Goal: Transaction & Acquisition: Purchase product/service

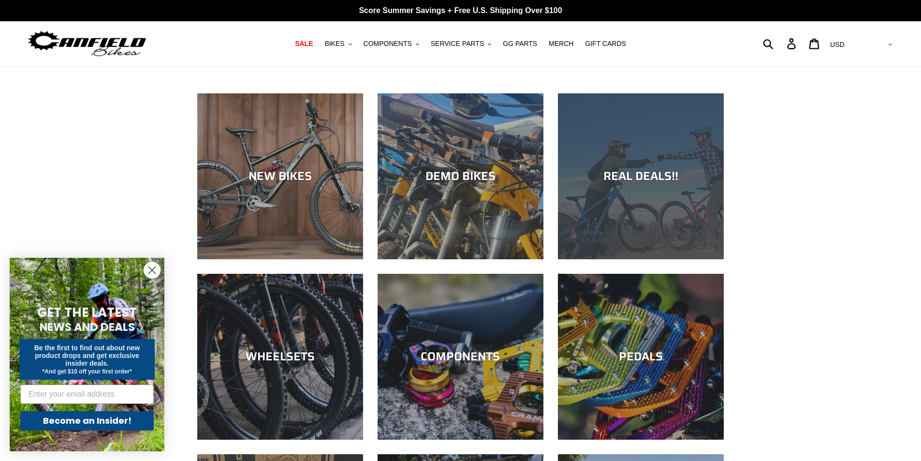
click at [661, 169] on div "REAL DEALS!!" at bounding box center [641, 176] width 166 height 14
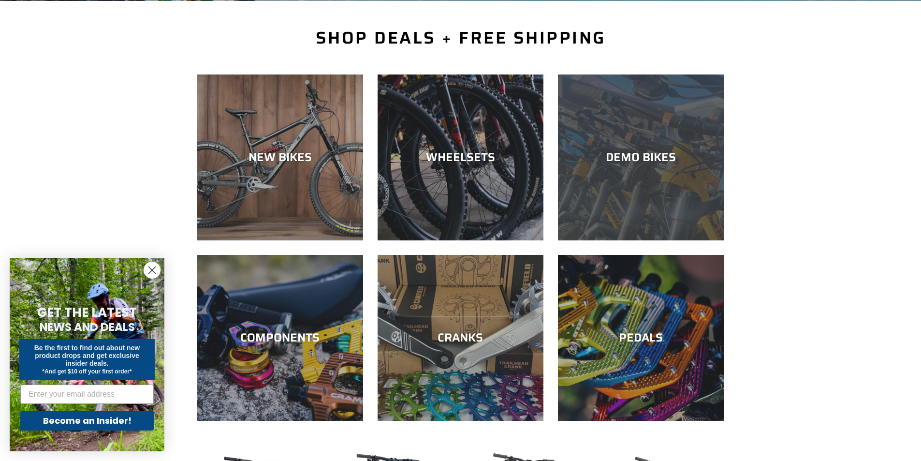
scroll to position [242, 0]
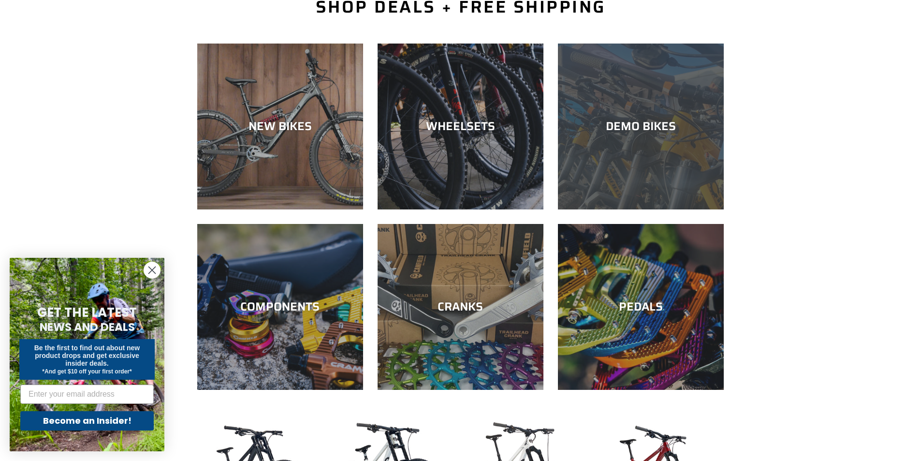
click at [655, 124] on div "DEMO BIKES" at bounding box center [641, 126] width 166 height 14
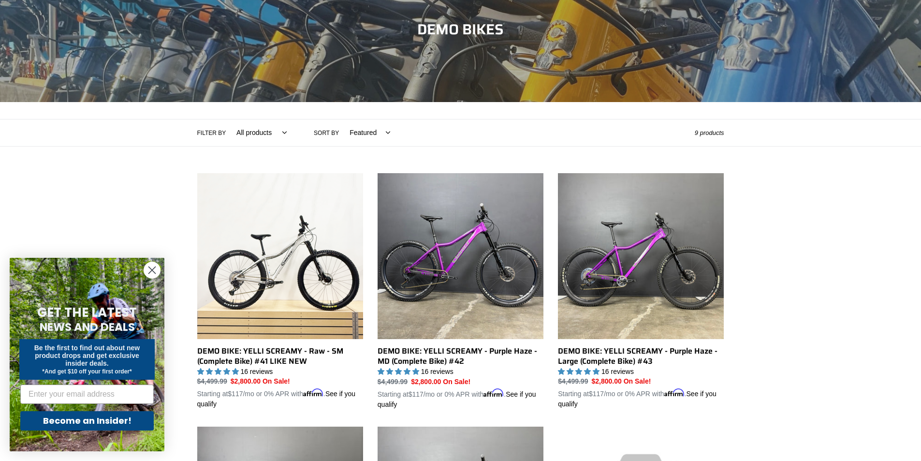
scroll to position [290, 0]
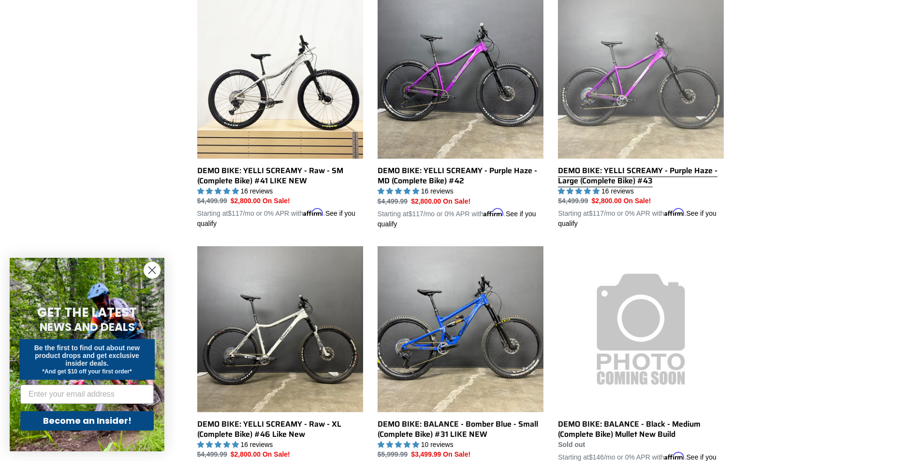
click at [652, 106] on link "DEMO BIKE: YELLI SCREAMY - Purple Haze - Large (Complete Bike) #43" at bounding box center [641, 111] width 166 height 236
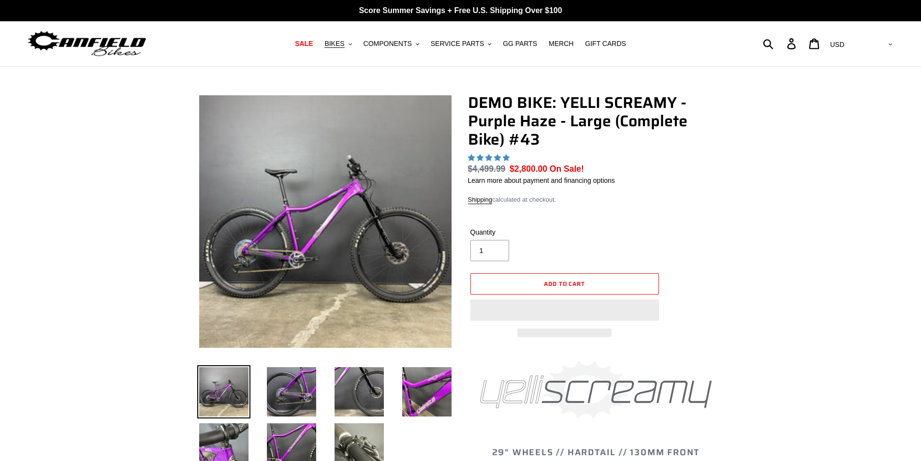
select select "highest-rating"
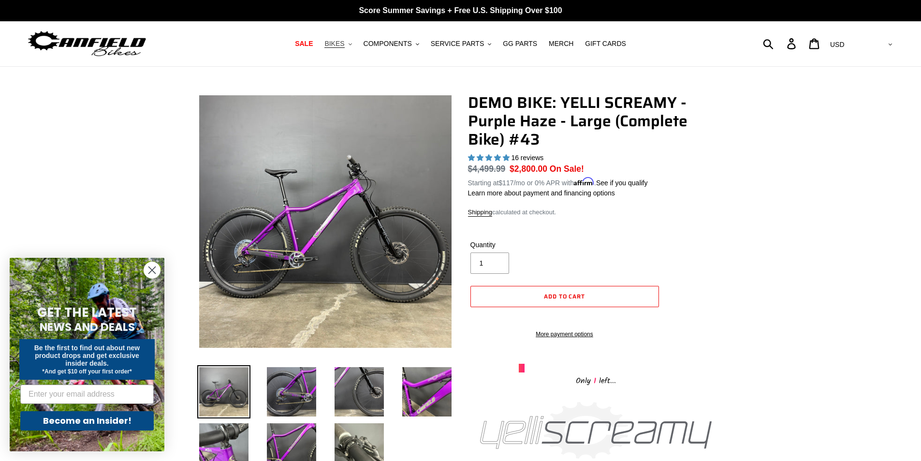
click at [344, 44] on span "BIKES" at bounding box center [334, 44] width 20 height 8
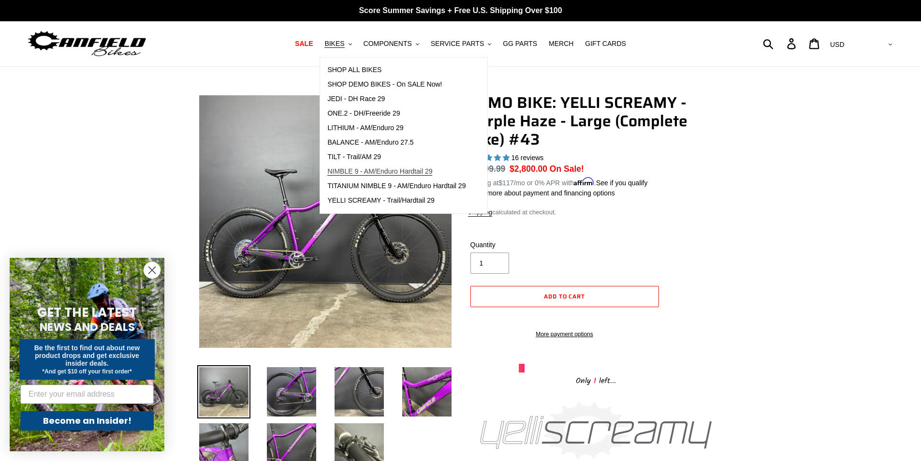
click at [345, 169] on span "NIMBLE 9 - AM/Enduro Hardtail 29" at bounding box center [379, 171] width 105 height 8
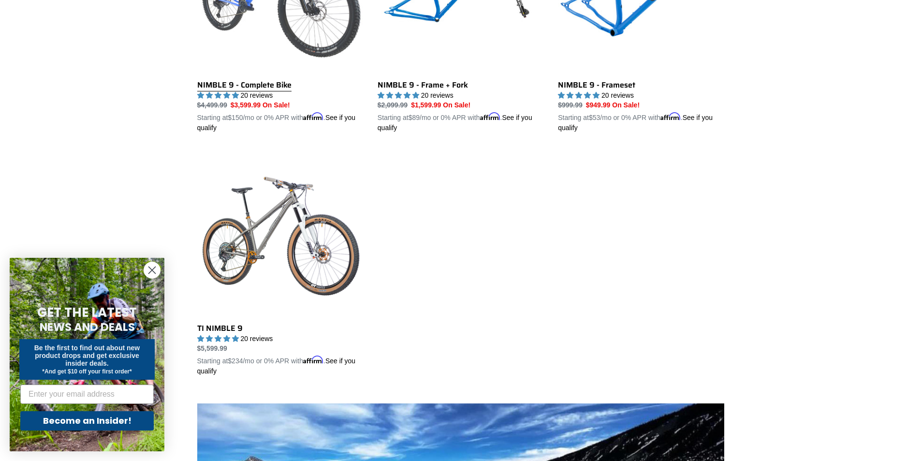
scroll to position [387, 0]
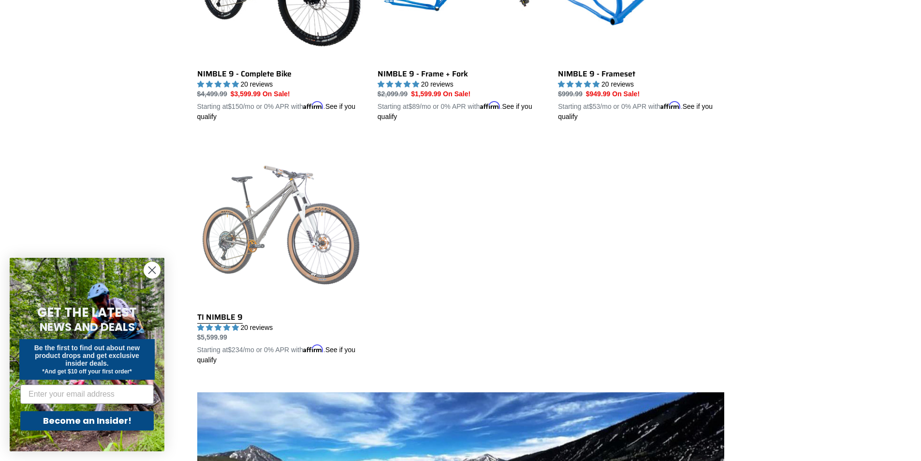
click at [248, 211] on link "TI NIMBLE 9" at bounding box center [280, 252] width 166 height 226
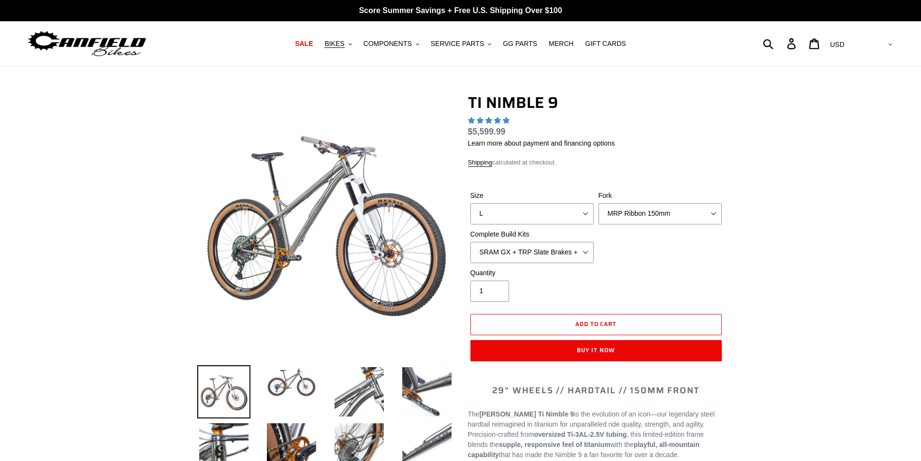
select select "highest-rating"
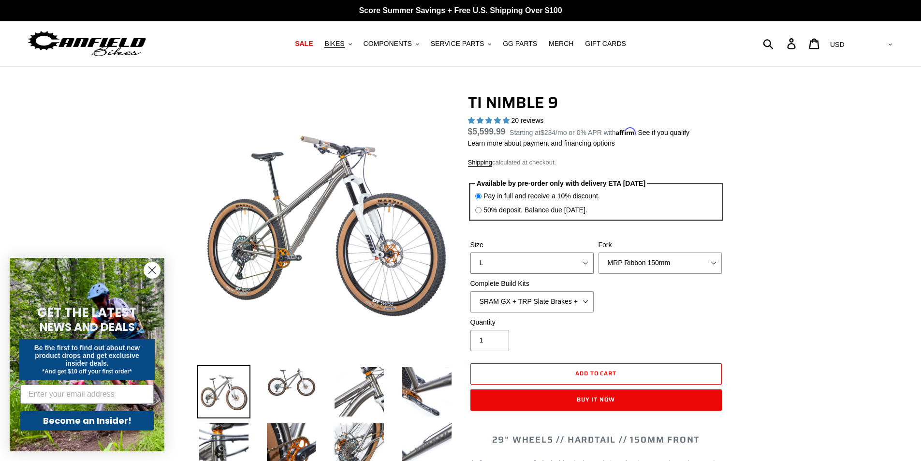
click at [510, 255] on select "S M L XL / XXL (Specify at checkout)" at bounding box center [532, 262] width 123 height 21
click at [510, 256] on select "S M L XL / XXL (Specify at checkout)" at bounding box center [532, 262] width 123 height 21
click at [614, 255] on select "MRP Ribbon 150mm RockShox Lyrik 150mm Fox Factory 36 150mm Cane Creek Helm 150m…" at bounding box center [660, 262] width 123 height 21
click at [599, 252] on select "MRP Ribbon 150mm RockShox Lyrik 150mm Fox Factory 36 150mm Cane Creek Helm 150m…" at bounding box center [660, 262] width 123 height 21
click at [625, 261] on select "MRP Ribbon 150mm RockShox Lyrik 150mm Fox Factory 36 150mm Cane Creek Helm 150m…" at bounding box center [660, 262] width 123 height 21
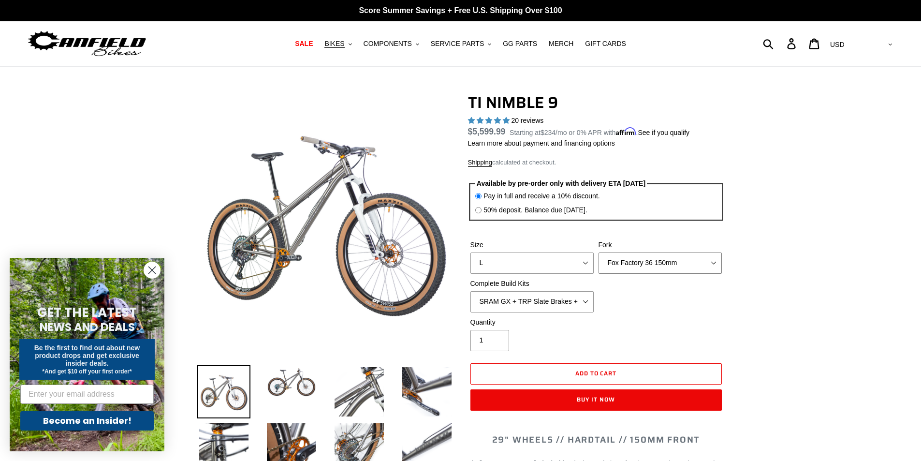
click at [599, 252] on select "MRP Ribbon 150mm RockShox Lyrik 150mm Fox Factory 36 150mm Cane Creek Helm 150m…" at bounding box center [660, 262] width 123 height 21
click at [624, 268] on select "MRP Ribbon 150mm RockShox Lyrik 150mm Fox Factory 36 150mm Cane Creek Helm 150m…" at bounding box center [660, 262] width 123 height 21
click at [599, 252] on select "MRP Ribbon 150mm RockShox Lyrik 150mm Fox Factory 36 150mm Cane Creek Helm 150m…" at bounding box center [660, 262] width 123 height 21
click at [627, 265] on select "MRP Ribbon 150mm RockShox Lyrik 150mm Fox Factory 36 150mm Cane Creek Helm 150m…" at bounding box center [660, 262] width 123 height 21
click at [599, 252] on select "MRP Ribbon 150mm RockShox Lyrik 150mm Fox Factory 36 150mm Cane Creek Helm 150m…" at bounding box center [660, 262] width 123 height 21
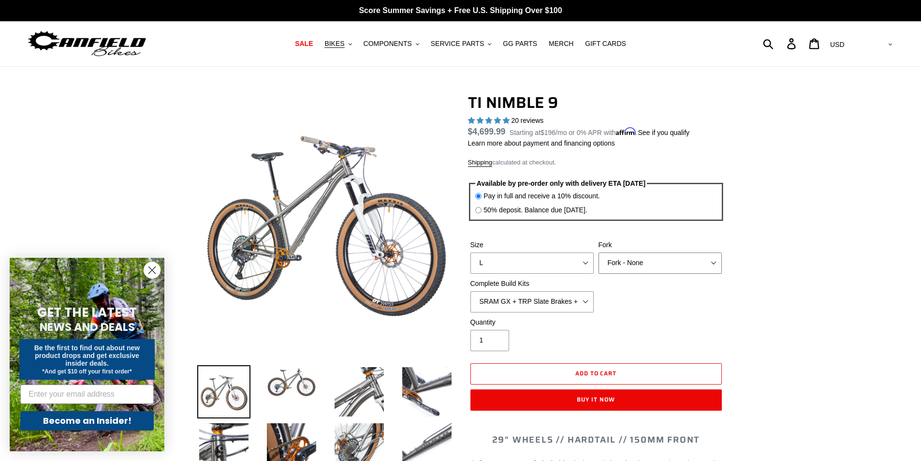
click at [631, 265] on select "MRP Ribbon 150mm RockShox Lyrik 150mm Fox Factory 36 150mm Cane Creek Helm 150m…" at bounding box center [660, 262] width 123 height 21
select select "Fox Factory 36 150mm"
click at [599, 252] on select "MRP Ribbon 150mm RockShox Lyrik 150mm Fox Factory 36 150mm Cane Creek Helm 150m…" at bounding box center [660, 262] width 123 height 21
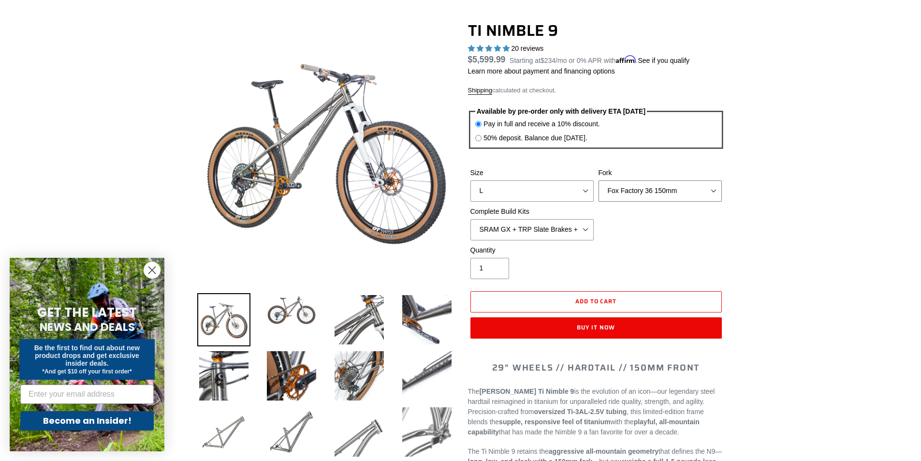
scroll to position [97, 0]
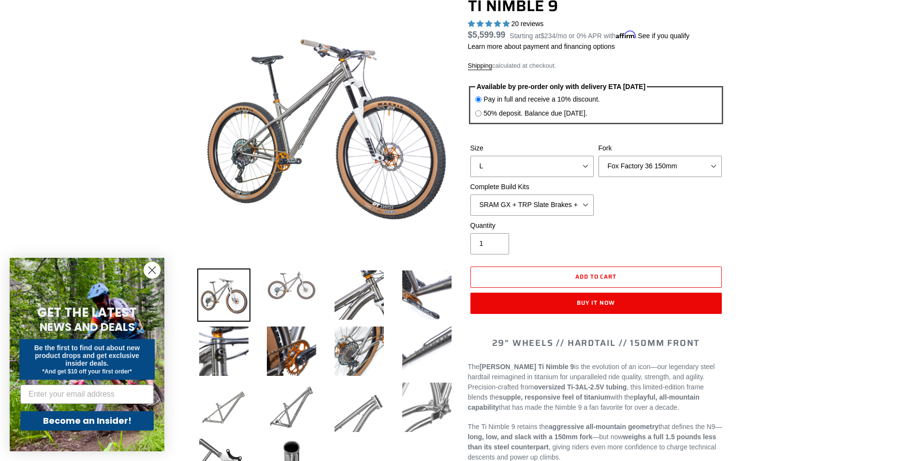
click at [277, 296] on img at bounding box center [291, 285] width 53 height 34
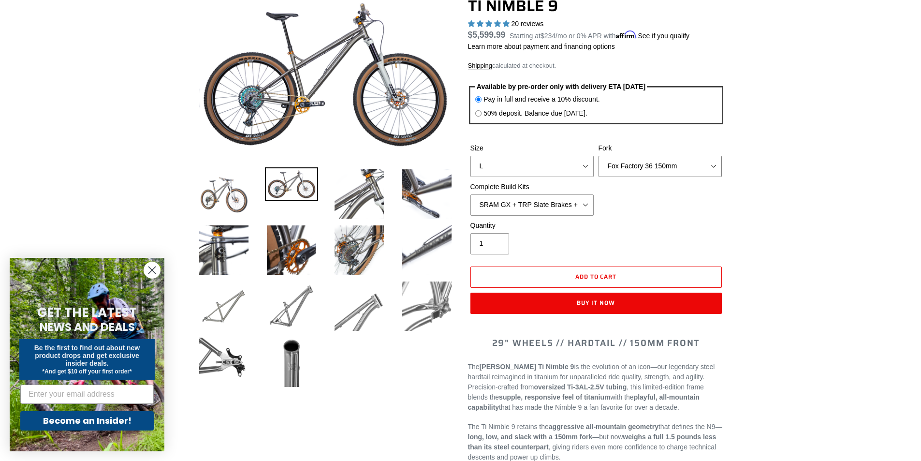
click at [623, 168] on select "MRP Ribbon 150mm RockShox Lyrik 150mm Fox Factory 36 150mm Cane Creek Helm 150m…" at bounding box center [660, 166] width 123 height 21
click at [519, 201] on select "SRAM GX + TRP Slate Brakes + Rotors + e13 LG-1 Wheels SHIMANO XT + SHIMANO brak…" at bounding box center [532, 204] width 123 height 21
click at [471, 194] on select "SRAM GX + TRP Slate Brakes + Rotors + e13 LG-1 Wheels SHIMANO XT + SHIMANO brak…" at bounding box center [532, 204] width 123 height 21
click at [553, 210] on select "SRAM GX + TRP Slate Brakes + Rotors + e13 LG-1 Wheels SHIMANO XT + SHIMANO brak…" at bounding box center [532, 204] width 123 height 21
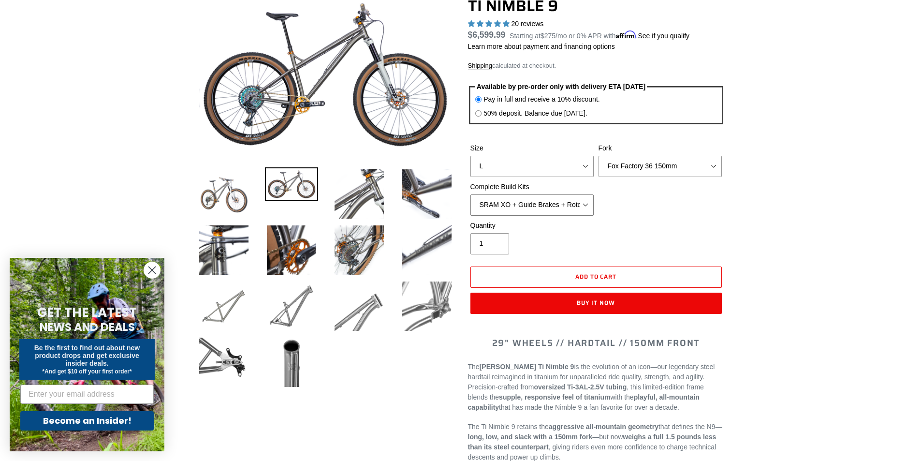
select select "SRAM GX + TRP Slate Brakes + Rotors + e13 LG-1 Wheels"
click at [471, 194] on select "SRAM GX + TRP Slate Brakes + Rotors + e13 LG-1 Wheels SHIMANO XT + SHIMANO brak…" at bounding box center [532, 204] width 123 height 21
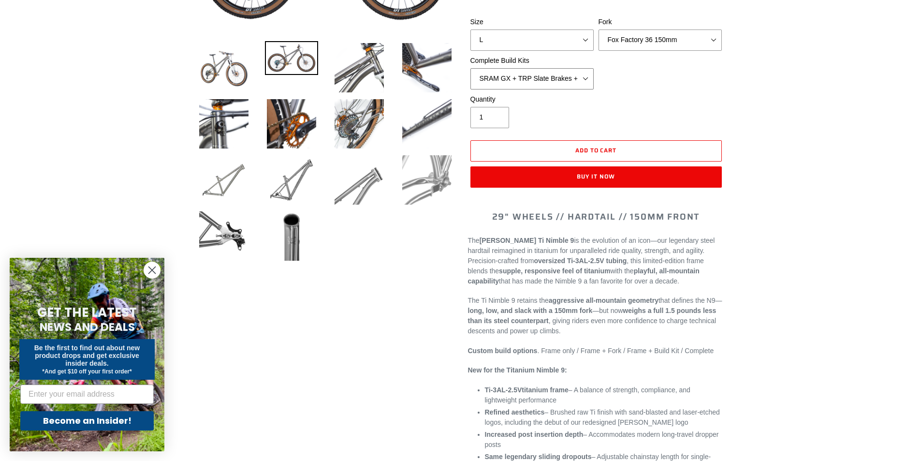
scroll to position [48, 0]
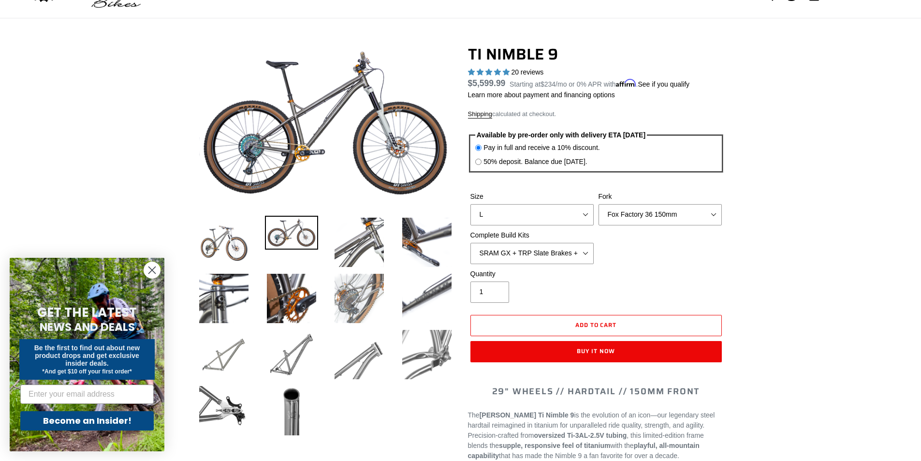
click at [363, 300] on img at bounding box center [359, 298] width 53 height 53
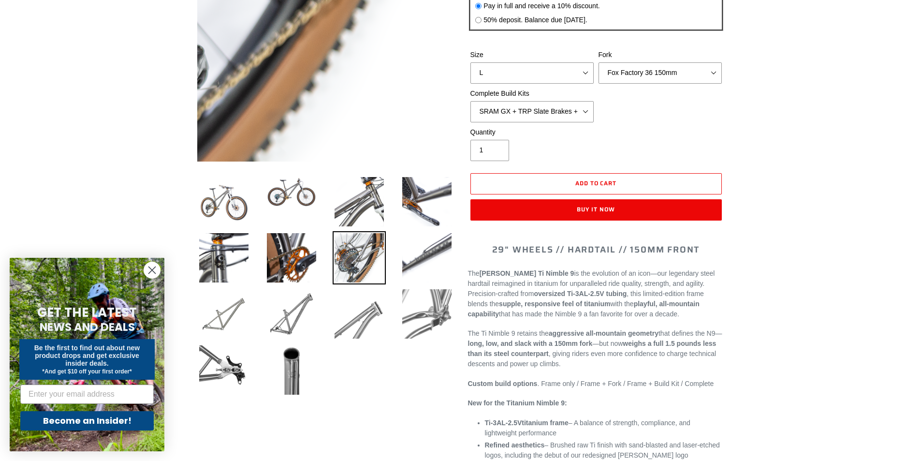
scroll to position [0, 0]
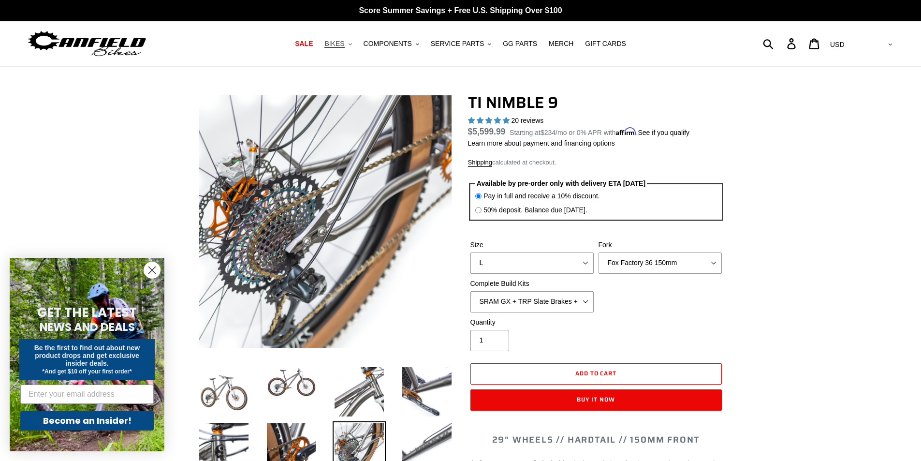
click at [344, 47] on span "BIKES" at bounding box center [334, 44] width 20 height 8
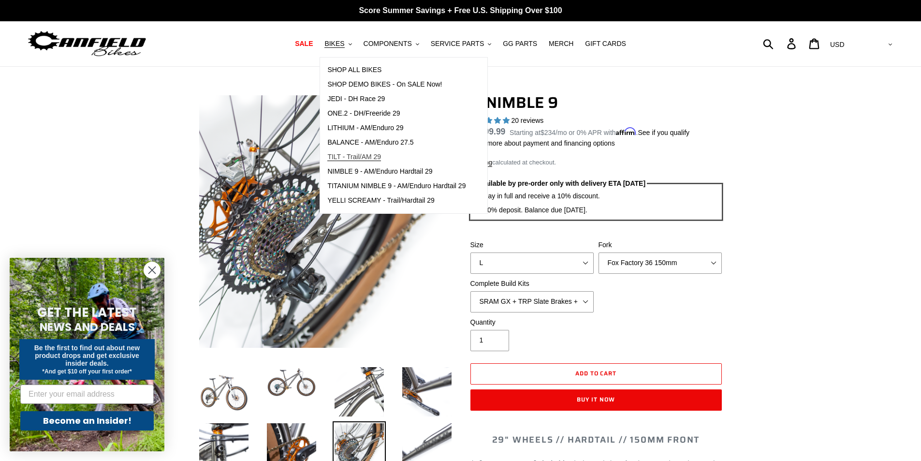
click at [382, 162] on link "TILT - Trail/AM 29" at bounding box center [396, 157] width 153 height 15
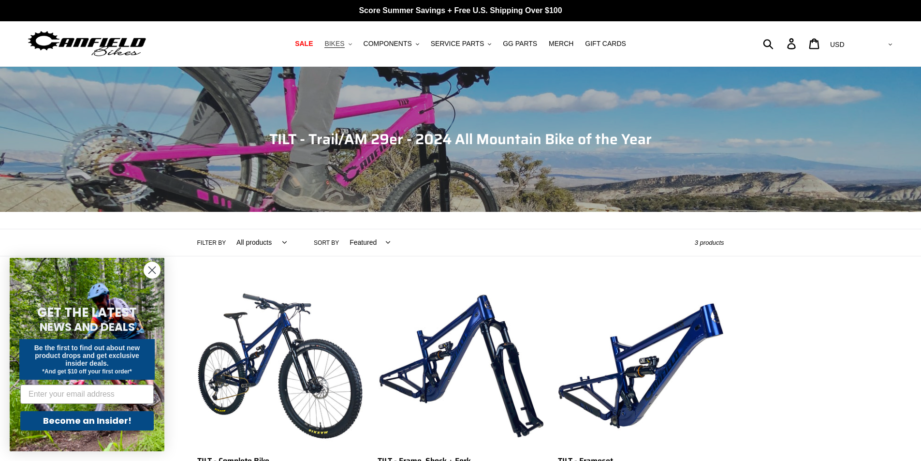
click at [344, 45] on span "BIKES" at bounding box center [334, 44] width 20 height 8
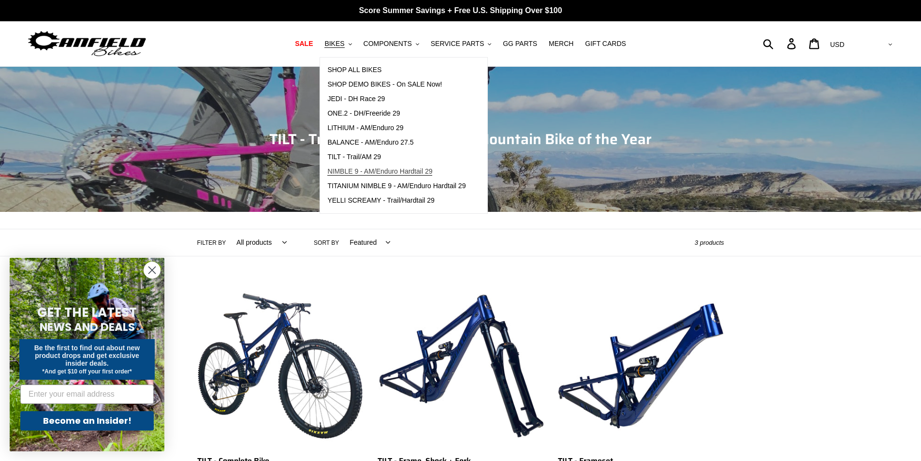
click at [374, 166] on link "NIMBLE 9 - AM/Enduro Hardtail 29" at bounding box center [396, 171] width 153 height 15
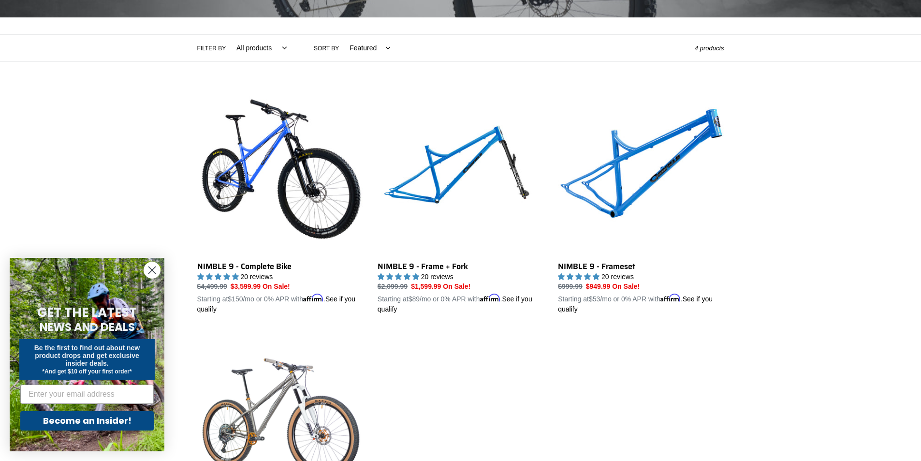
scroll to position [193, 0]
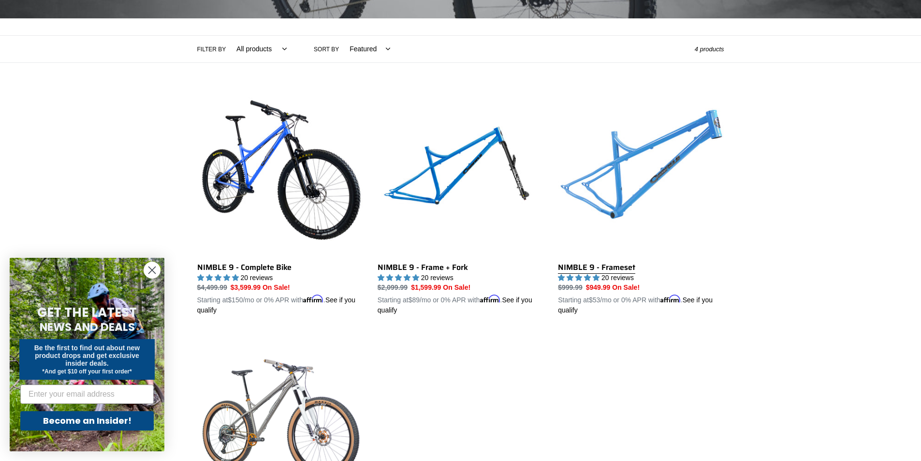
click at [629, 154] on link "NIMBLE 9 - Frameset" at bounding box center [641, 202] width 166 height 226
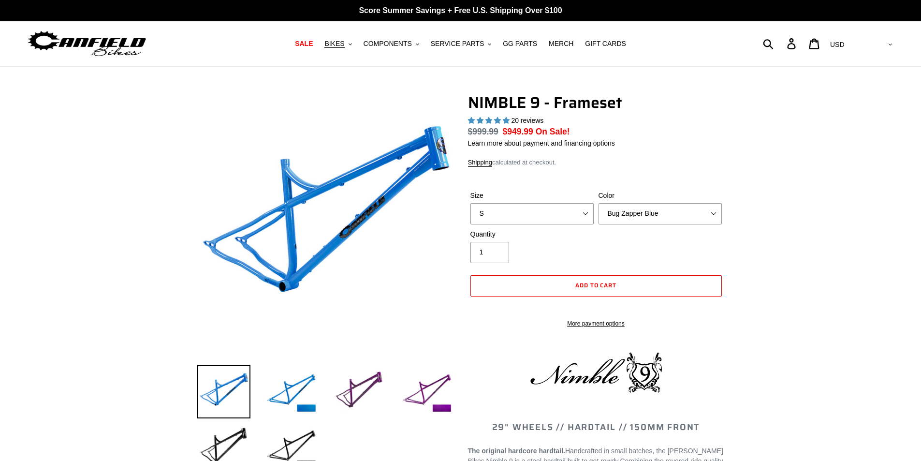
select select "highest-rating"
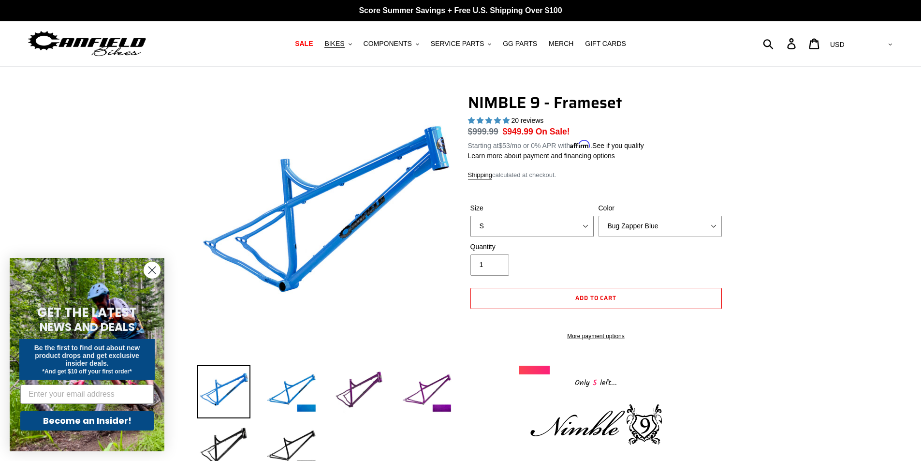
click at [533, 235] on select "S M L XL" at bounding box center [532, 226] width 123 height 21
select select "L"
click at [471, 216] on select "S M L XL" at bounding box center [532, 226] width 123 height 21
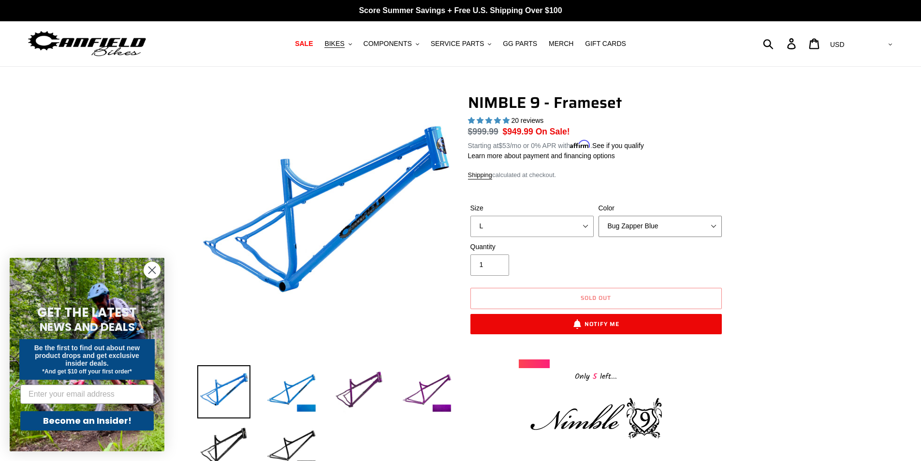
click at [695, 224] on select "Bug Zapper Blue Purple Haze -Sold Out Galaxy Black" at bounding box center [660, 226] width 123 height 21
click at [599, 216] on select "Bug Zapper Blue Purple Haze -Sold Out Galaxy Black" at bounding box center [660, 226] width 123 height 21
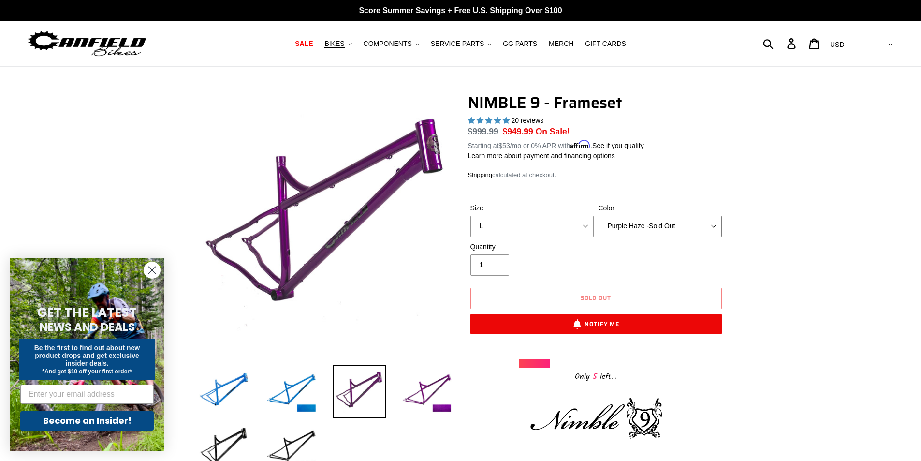
click at [677, 227] on select "Bug Zapper Blue Purple Haze -Sold Out Galaxy Black" at bounding box center [660, 226] width 123 height 21
click at [599, 216] on select "Bug Zapper Blue Purple Haze -Sold Out Galaxy Black" at bounding box center [660, 226] width 123 height 21
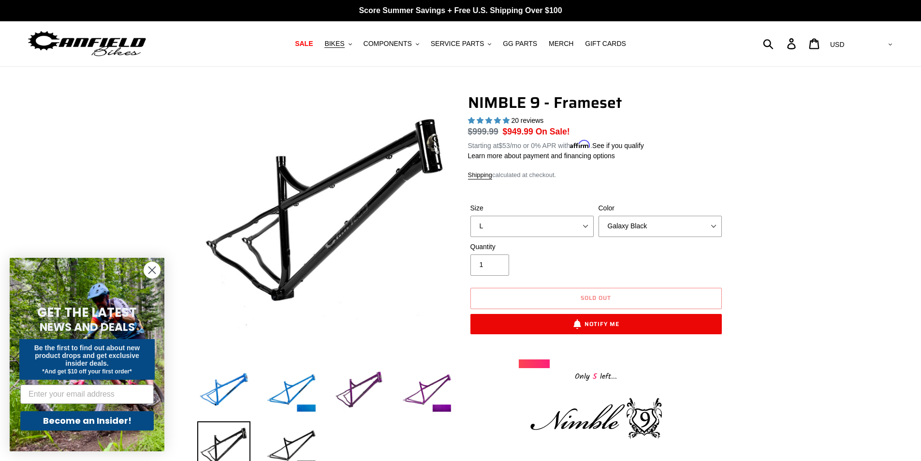
click at [691, 230] on select "Bug Zapper Blue Purple Haze -Sold Out Galaxy Black" at bounding box center [660, 226] width 123 height 21
click at [599, 216] on select "Bug Zapper Blue Purple Haze -Sold Out Galaxy Black" at bounding box center [660, 226] width 123 height 21
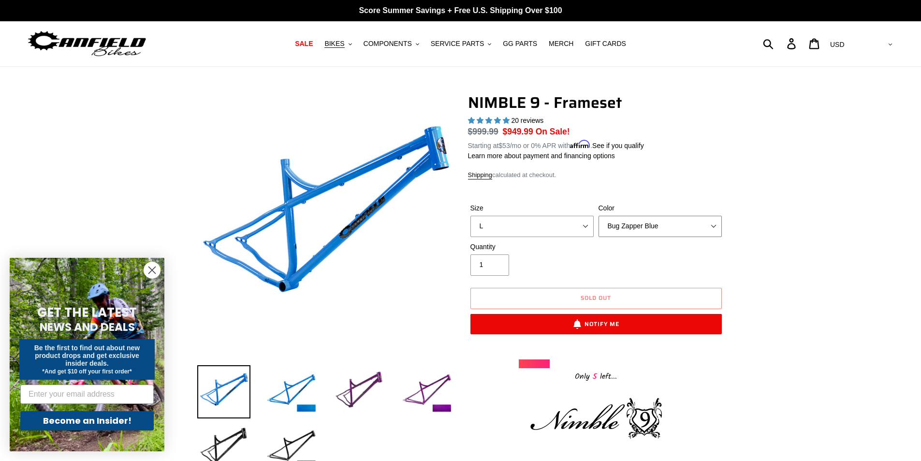
click at [660, 223] on select "Bug Zapper Blue Purple Haze -Sold Out Galaxy Black" at bounding box center [660, 226] width 123 height 21
select select "Purple Haze -Sold Out"
click at [599, 216] on select "Bug Zapper Blue Purple Haze -Sold Out Galaxy Black" at bounding box center [660, 226] width 123 height 21
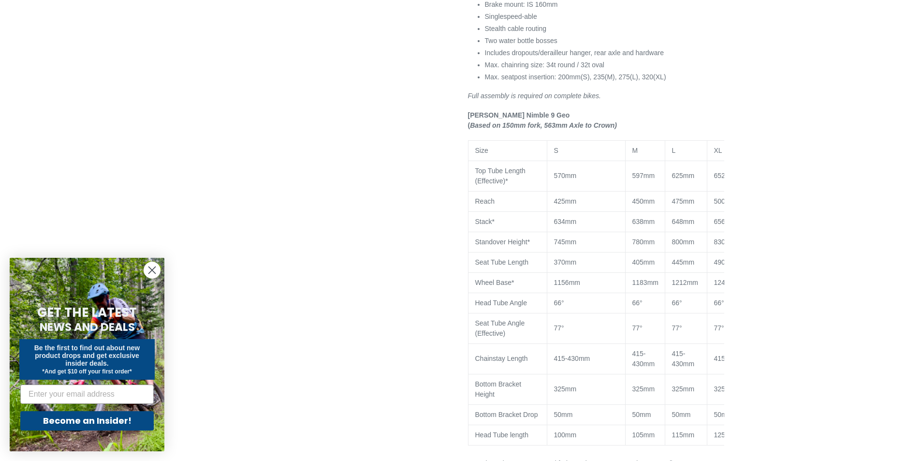
scroll to position [870, 0]
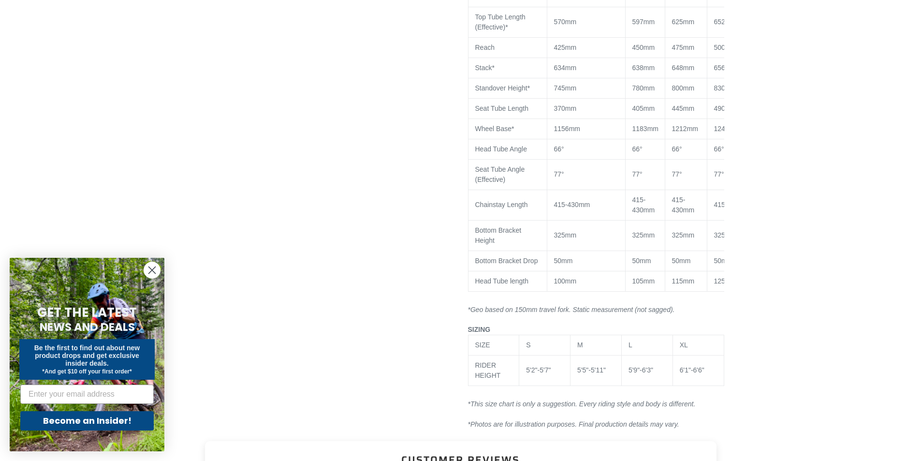
click at [152, 271] on icon "Close dialog" at bounding box center [152, 270] width 7 height 7
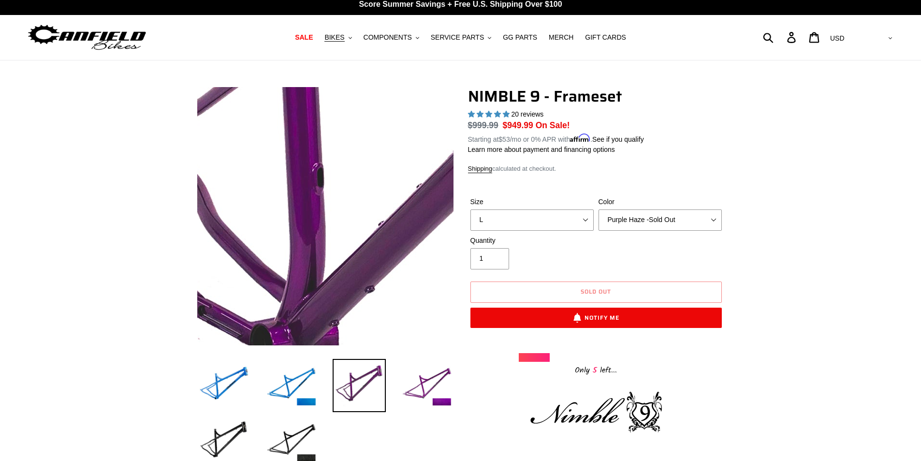
scroll to position [0, 0]
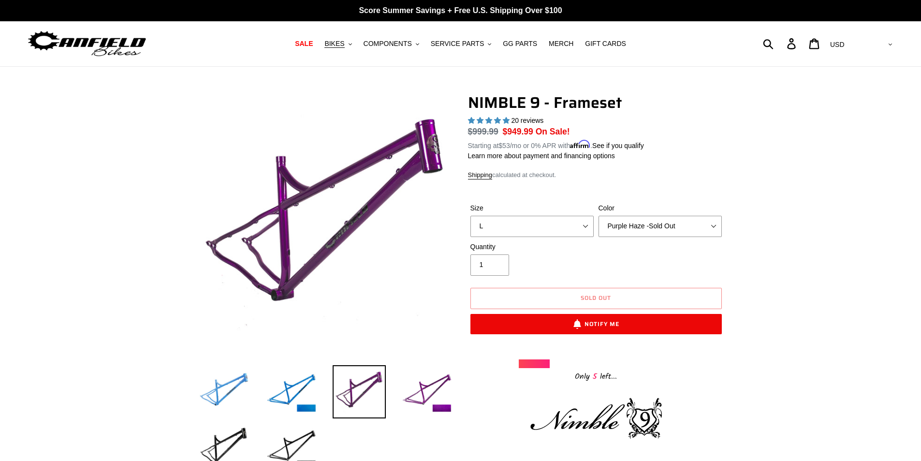
click at [221, 387] on img at bounding box center [223, 391] width 53 height 53
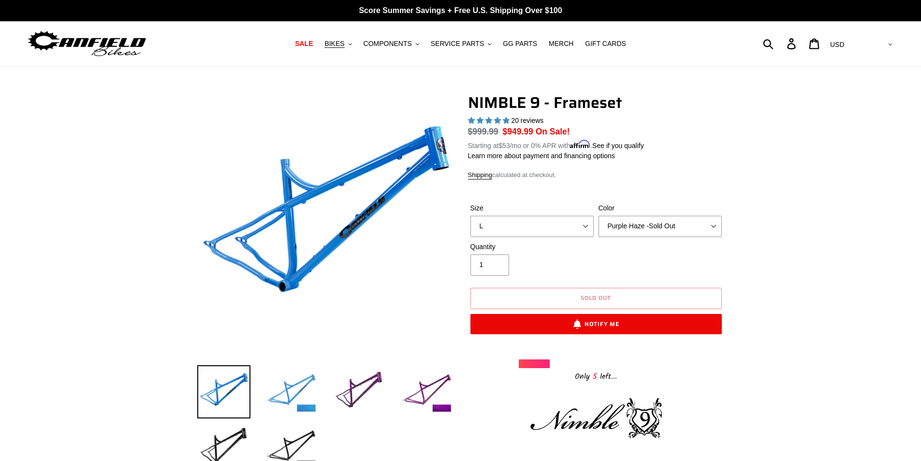
click at [297, 391] on img at bounding box center [291, 391] width 53 height 53
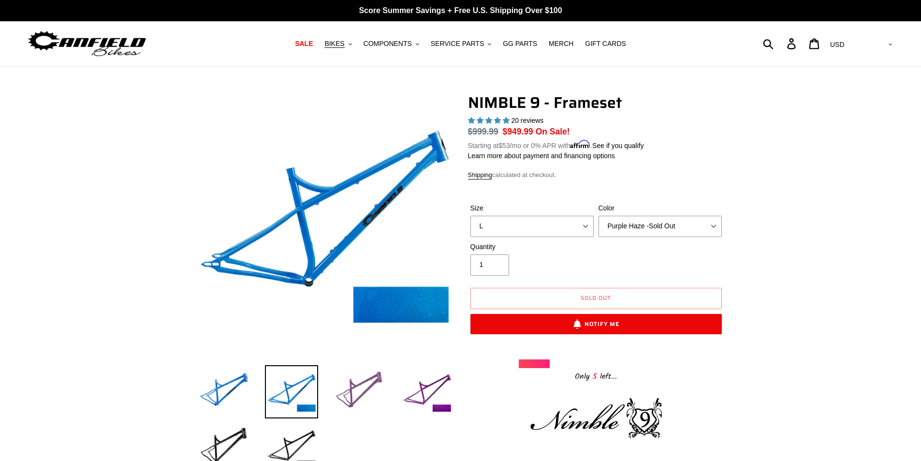
click at [359, 392] on img at bounding box center [359, 391] width 53 height 53
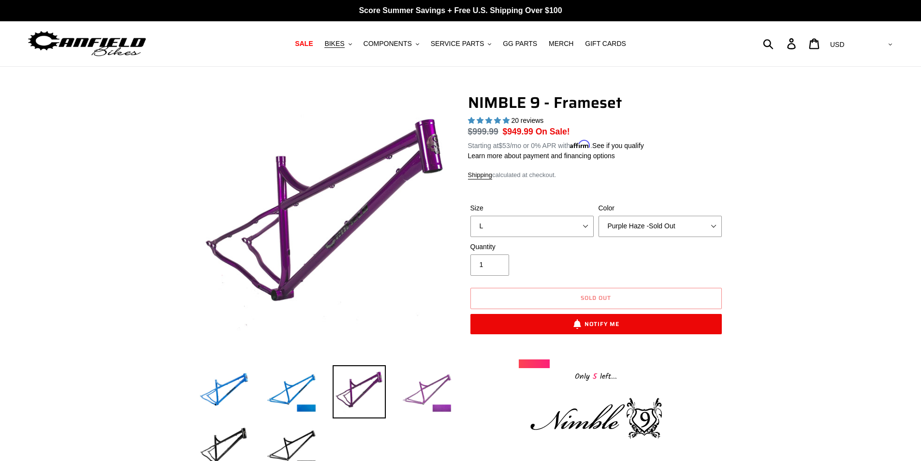
click at [436, 386] on img at bounding box center [426, 391] width 53 height 53
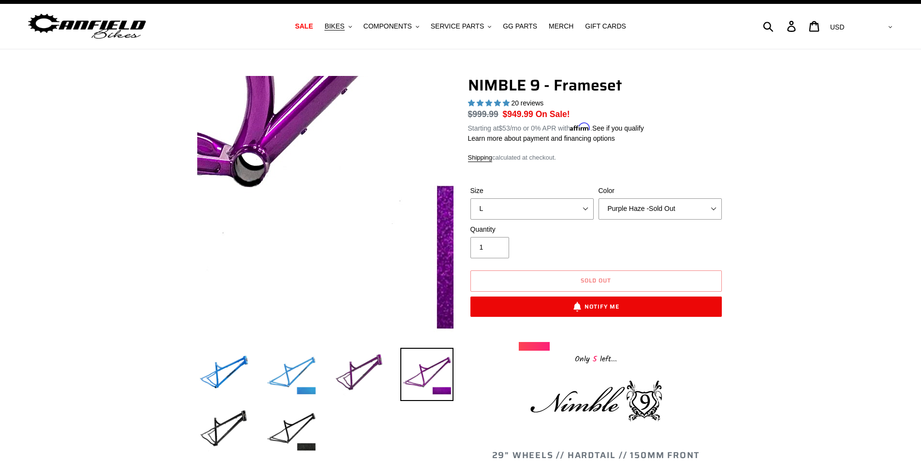
scroll to position [48, 0]
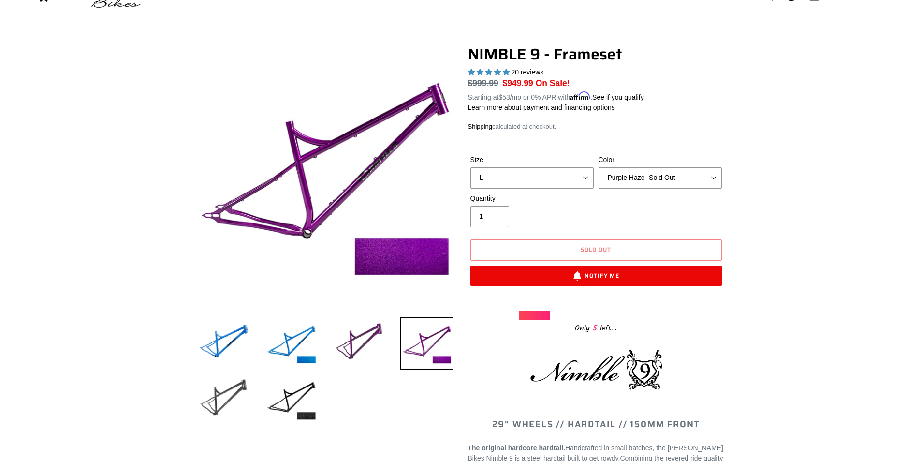
click at [207, 386] on img at bounding box center [223, 399] width 53 height 53
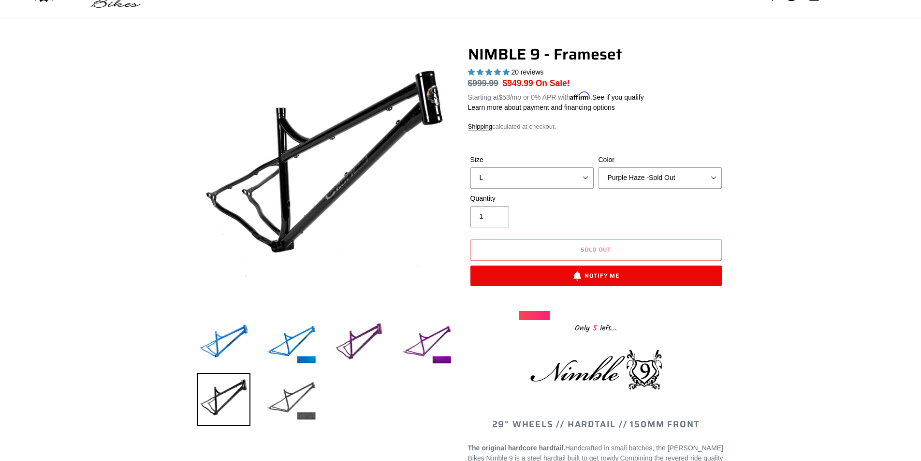
click at [306, 412] on img at bounding box center [291, 399] width 53 height 53
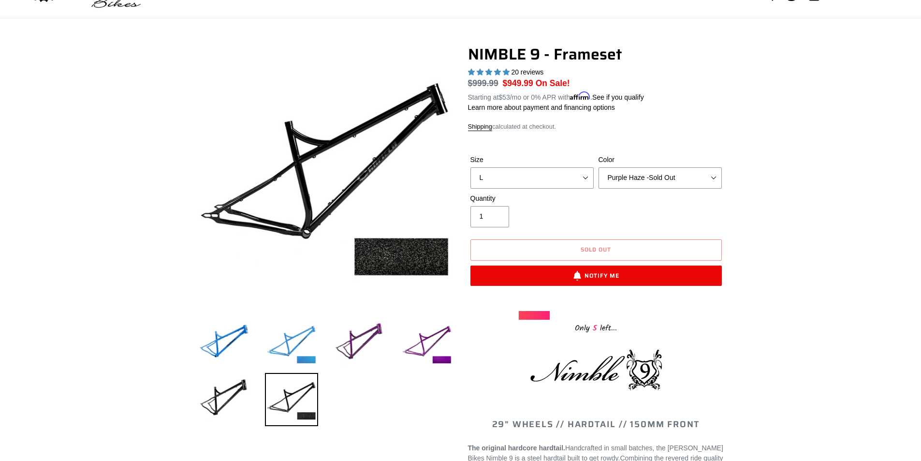
click at [303, 359] on img at bounding box center [291, 343] width 53 height 53
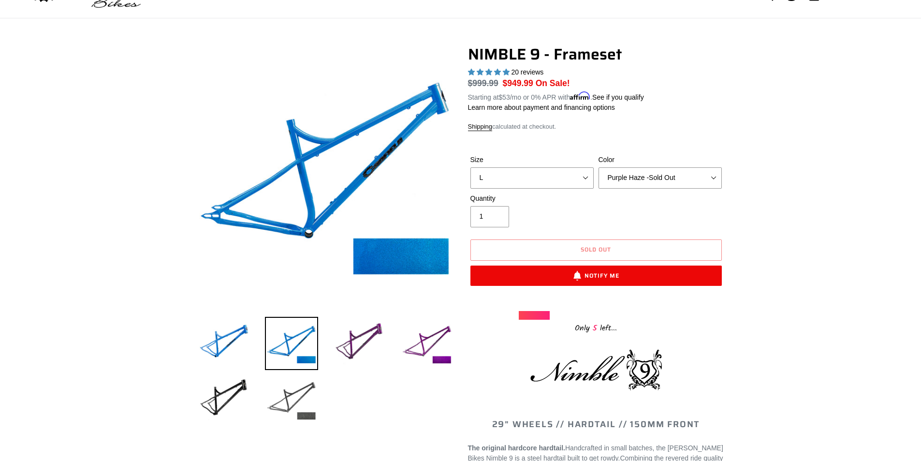
click at [305, 400] on img at bounding box center [291, 399] width 53 height 53
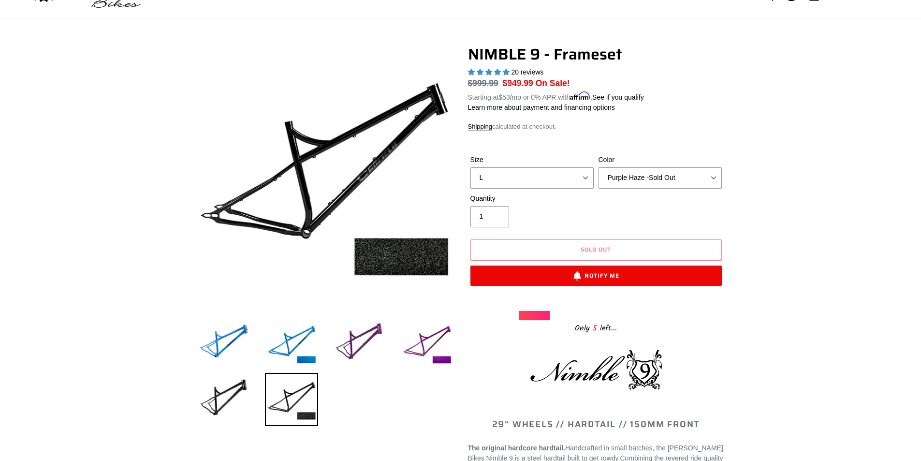
click at [314, 399] on img at bounding box center [291, 399] width 53 height 53
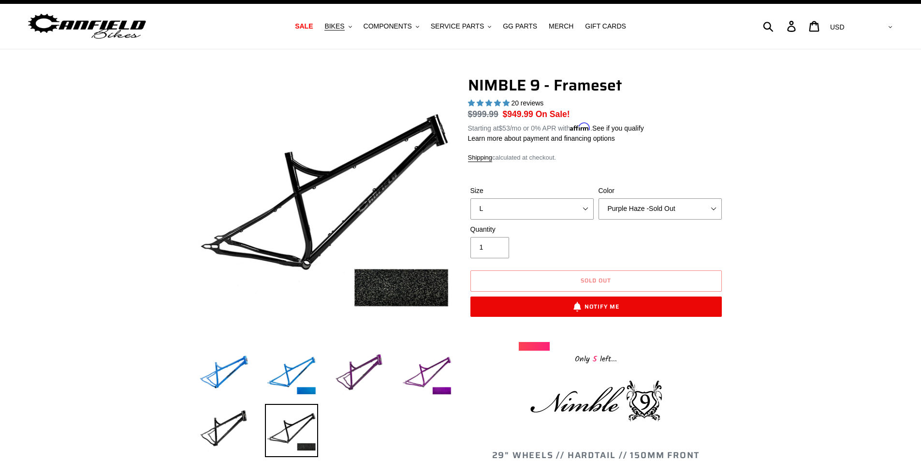
scroll to position [0, 0]
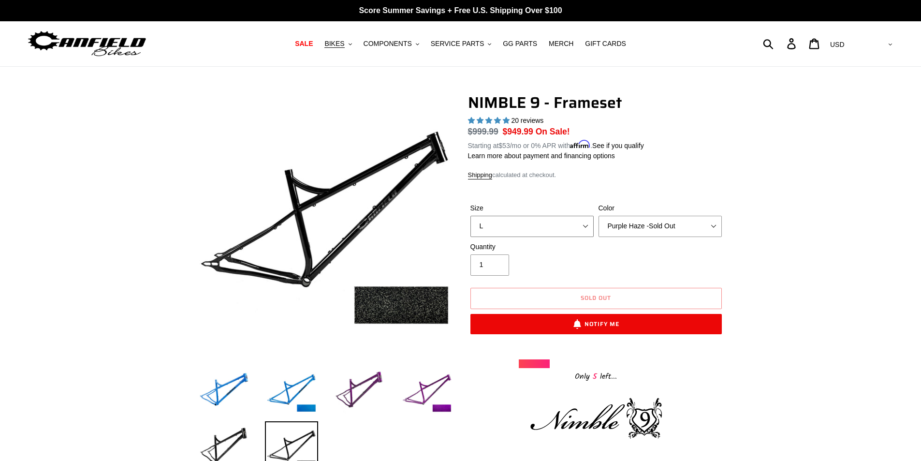
drag, startPoint x: 548, startPoint y: 229, endPoint x: 544, endPoint y: 235, distance: 7.3
click at [548, 229] on select "S M L XL" at bounding box center [532, 226] width 123 height 21
select select "M"
click at [471, 216] on select "S M L XL" at bounding box center [532, 226] width 123 height 21
click at [687, 224] on select "Bug Zapper Blue Purple Haze -Sold Out Galaxy Black" at bounding box center [660, 226] width 123 height 21
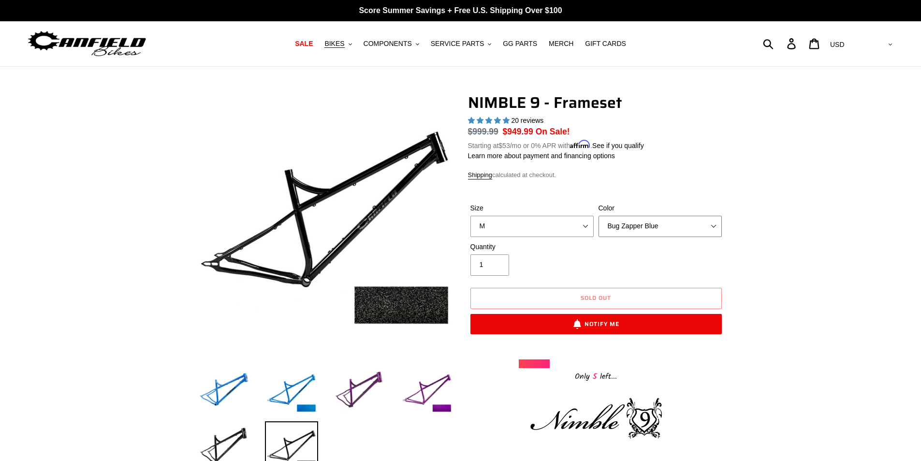
click at [599, 216] on select "Bug Zapper Blue Purple Haze -Sold Out Galaxy Black" at bounding box center [660, 226] width 123 height 21
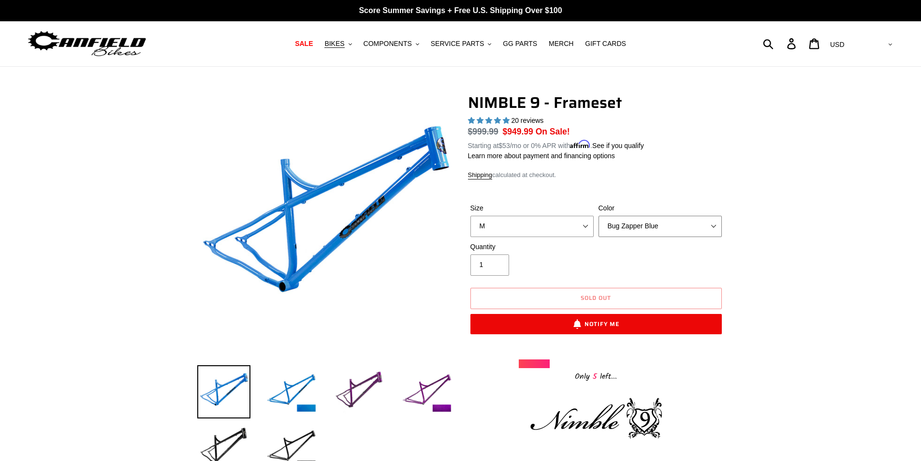
click at [635, 224] on select "Bug Zapper Blue Purple Haze -Sold Out Galaxy Black" at bounding box center [660, 226] width 123 height 21
select select "Galaxy Black"
click at [599, 216] on select "Bug Zapper Blue Purple Haze -Sold Out Galaxy Black" at bounding box center [660, 226] width 123 height 21
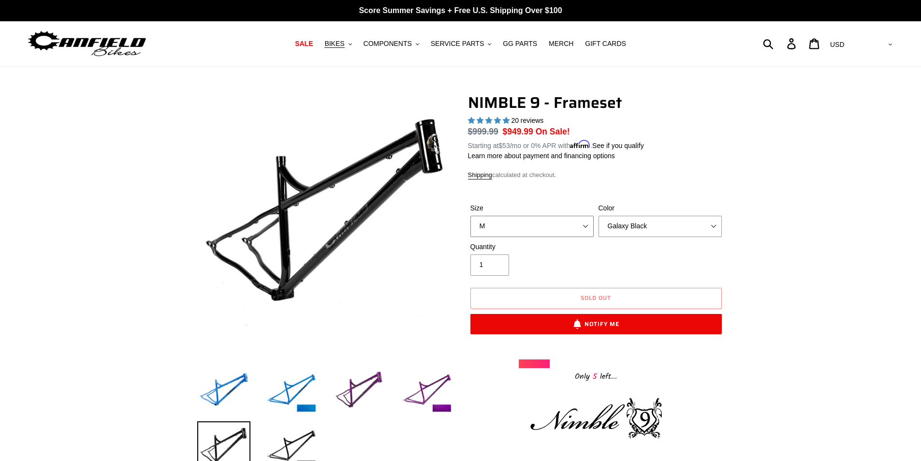
click at [545, 231] on select "S M L XL" at bounding box center [532, 226] width 123 height 21
select select "L"
click at [471, 216] on select "S M L XL" at bounding box center [532, 226] width 123 height 21
click at [589, 293] on span "Sold out" at bounding box center [596, 297] width 30 height 9
click at [590, 294] on span "Sold out" at bounding box center [596, 297] width 30 height 9
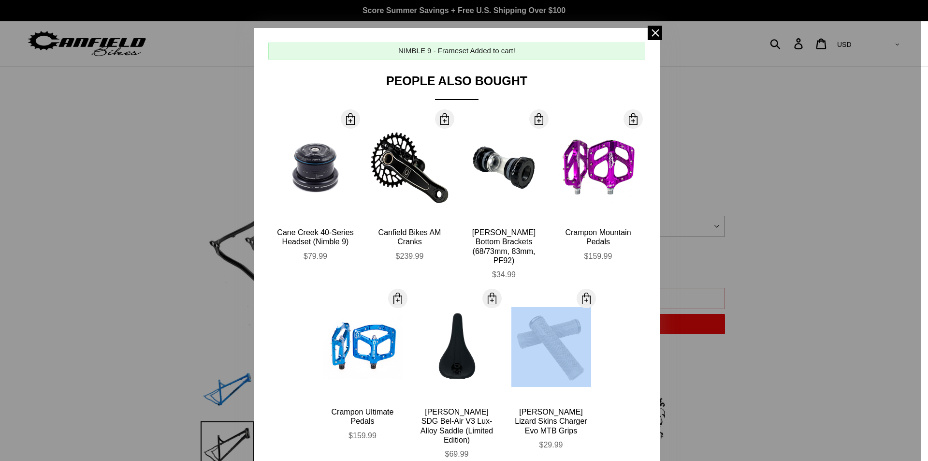
click at [590, 294] on div at bounding box center [586, 298] width 19 height 19
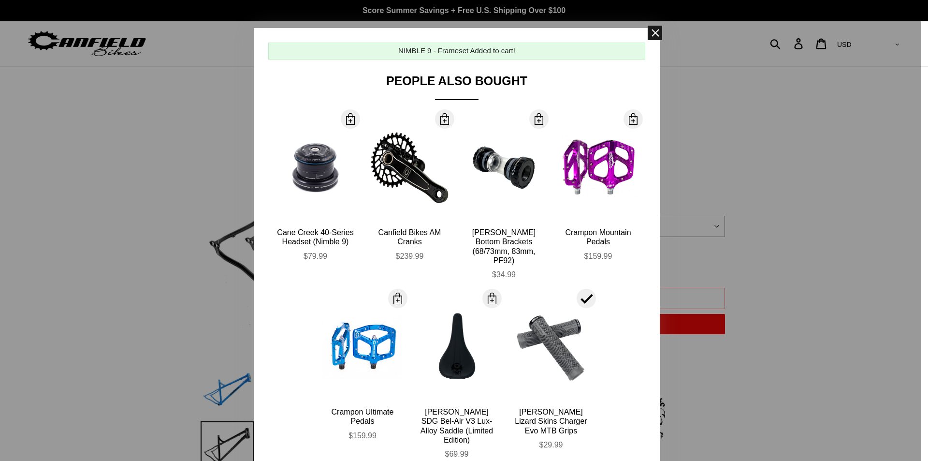
click at [649, 34] on span at bounding box center [655, 33] width 15 height 15
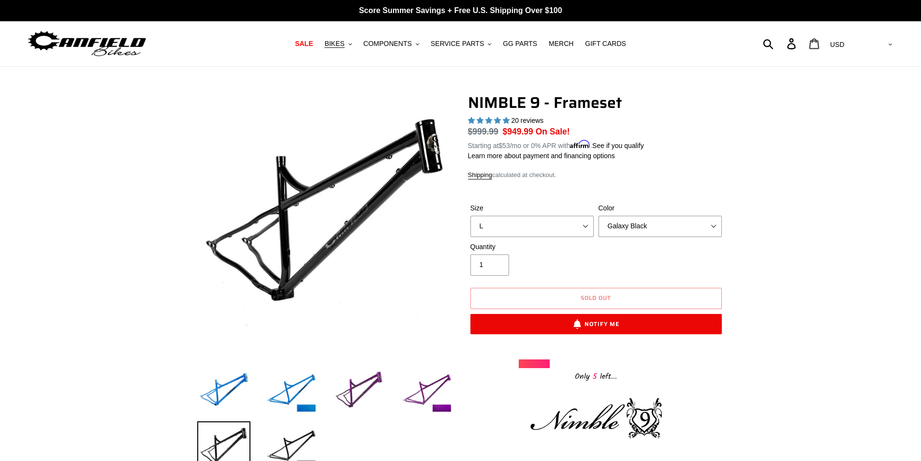
click at [820, 45] on icon at bounding box center [814, 43] width 11 height 11
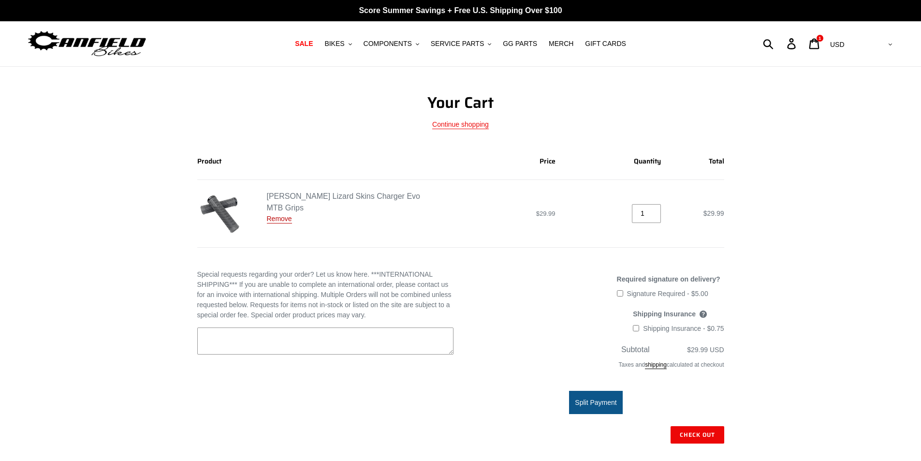
click at [283, 215] on link "Remove" at bounding box center [279, 219] width 25 height 9
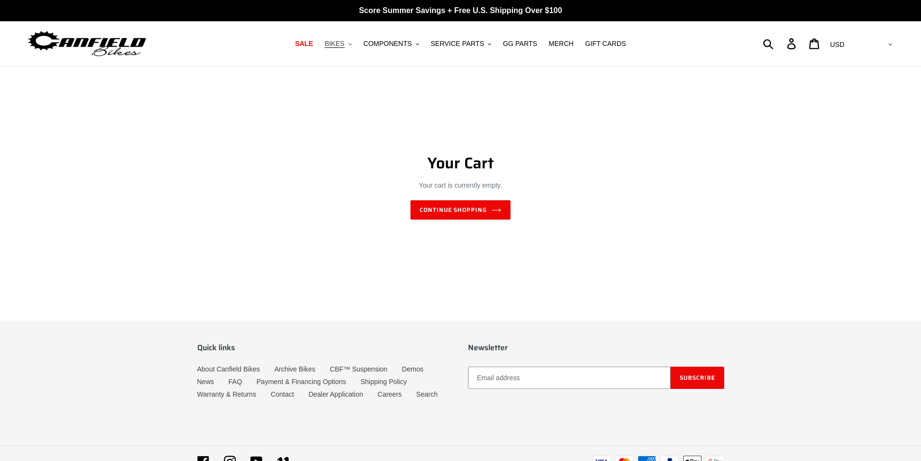
click at [356, 45] on button "BIKES .cls-1{fill:#231f20}" at bounding box center [338, 43] width 37 height 13
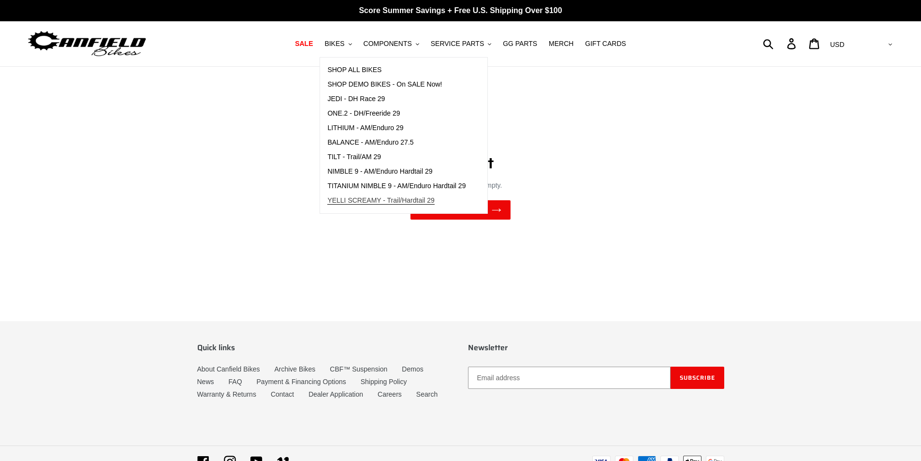
click at [394, 199] on span "YELLI SCREAMY - Trail/Hardtail 29" at bounding box center [380, 200] width 107 height 8
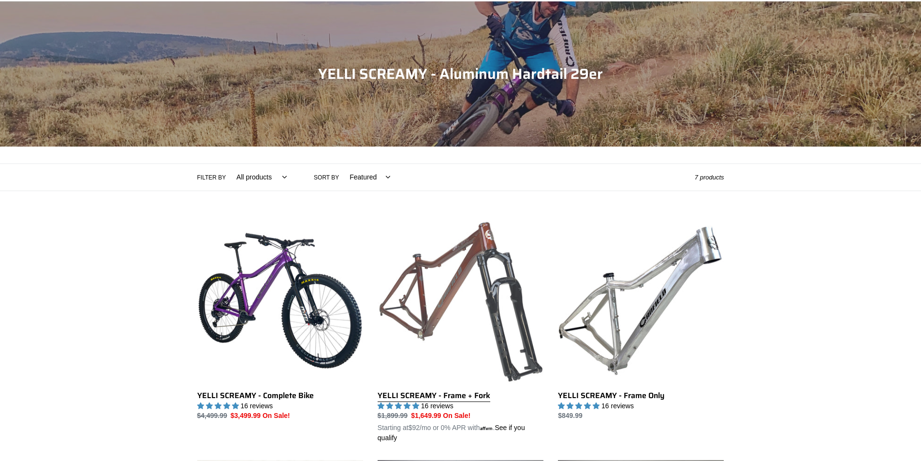
scroll to position [193, 0]
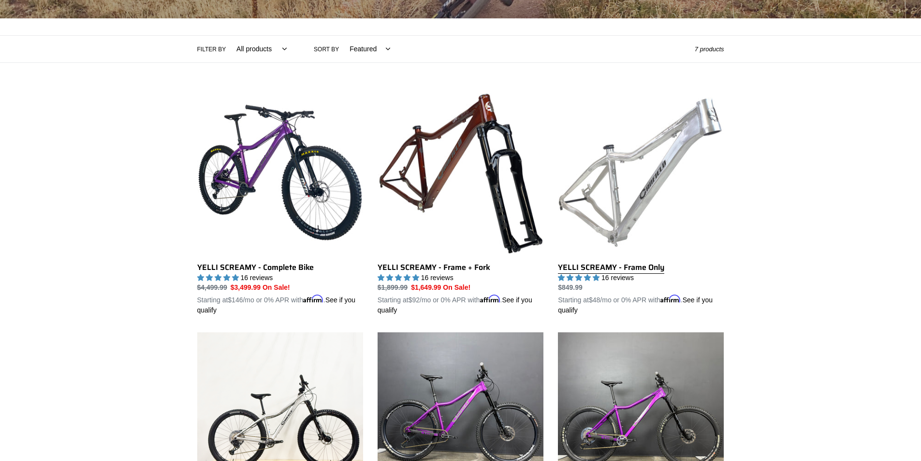
click at [679, 139] on link "YELLI SCREAMY - Frame Only" at bounding box center [641, 202] width 166 height 226
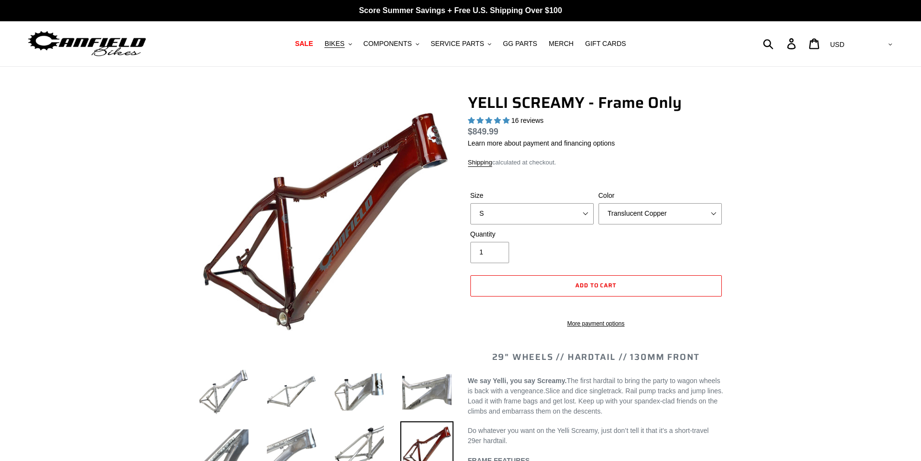
select select "highest-rating"
click at [541, 219] on select "S M L XL" at bounding box center [532, 213] width 123 height 21
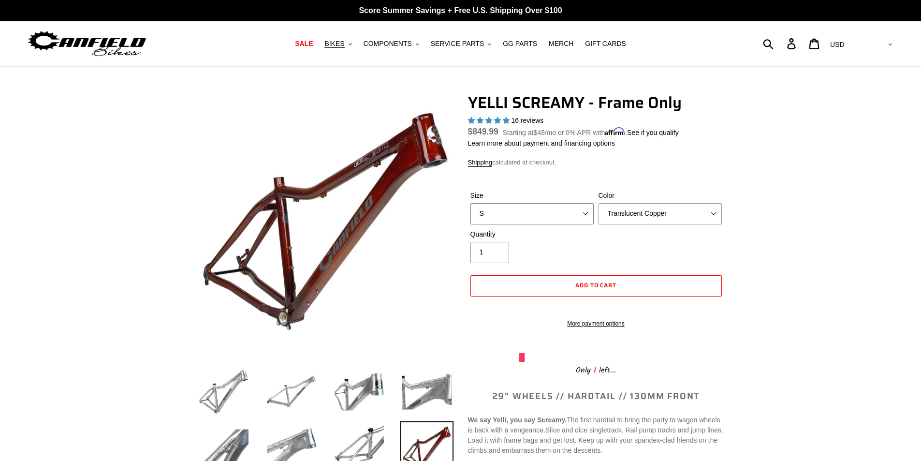
select select "L"
click at [471, 203] on select "S M L XL" at bounding box center [532, 213] width 123 height 21
click at [652, 210] on select "Translucent Copper Purple Haze Raw" at bounding box center [660, 213] width 123 height 21
click at [599, 203] on select "Translucent Copper Purple Haze Raw" at bounding box center [660, 213] width 123 height 21
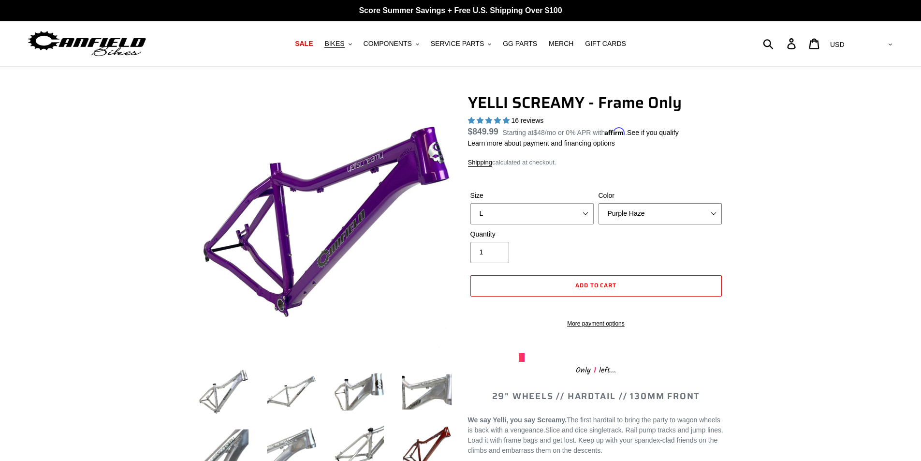
click at [653, 217] on select "Translucent Copper Purple Haze Raw" at bounding box center [660, 213] width 123 height 21
select select "Raw"
click at [599, 203] on select "Translucent Copper Purple Haze Raw" at bounding box center [660, 213] width 123 height 21
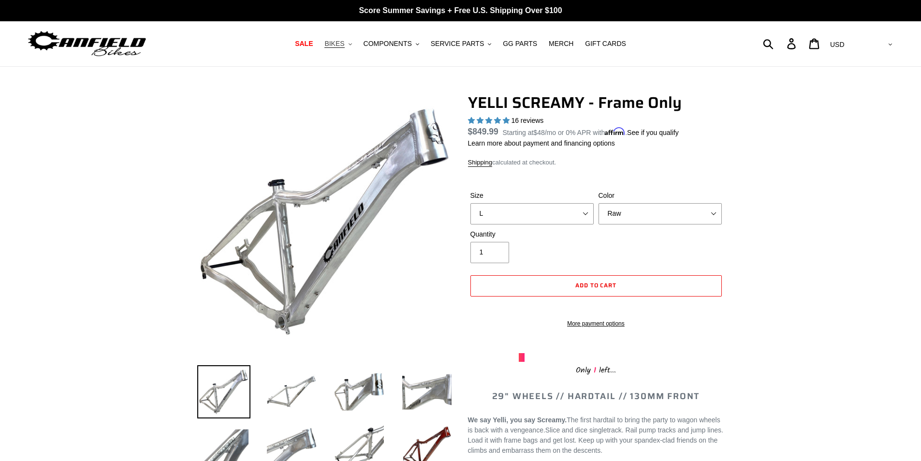
click at [340, 43] on span "BIKES" at bounding box center [334, 44] width 20 height 8
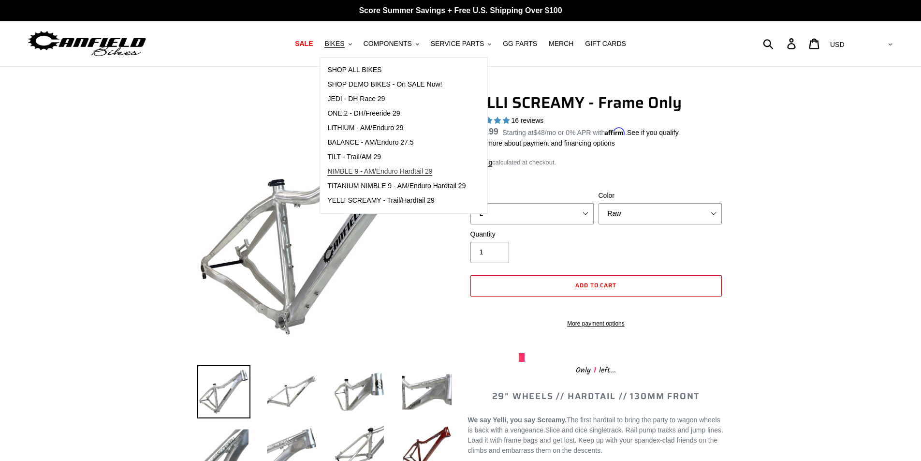
click at [373, 167] on span "NIMBLE 9 - AM/Enduro Hardtail 29" at bounding box center [379, 171] width 105 height 8
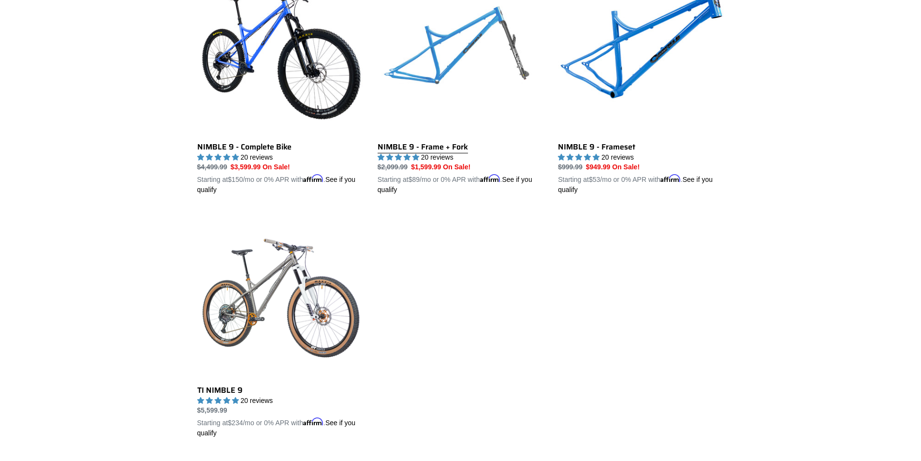
scroll to position [290, 0]
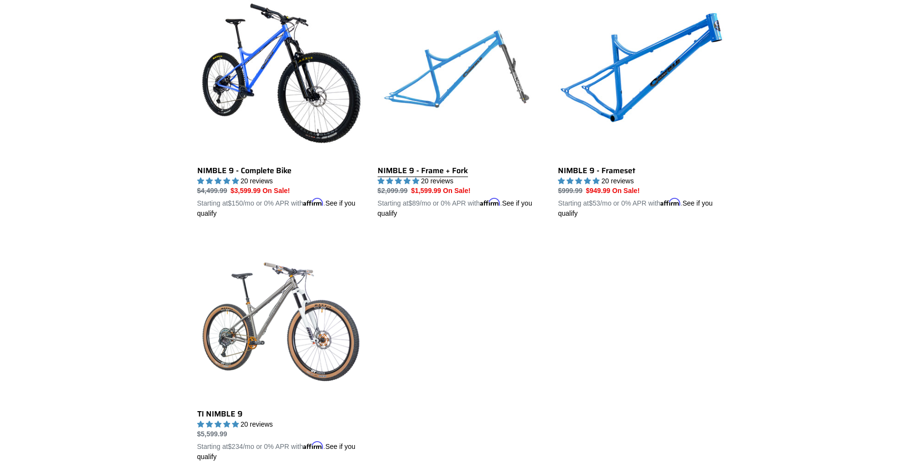
click at [439, 81] on link "NIMBLE 9 - Frame + Fork" at bounding box center [461, 106] width 166 height 226
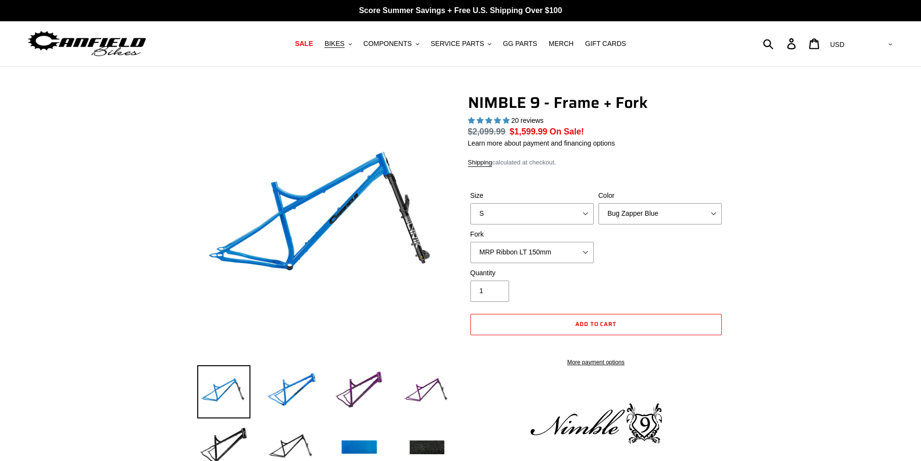
select select "highest-rating"
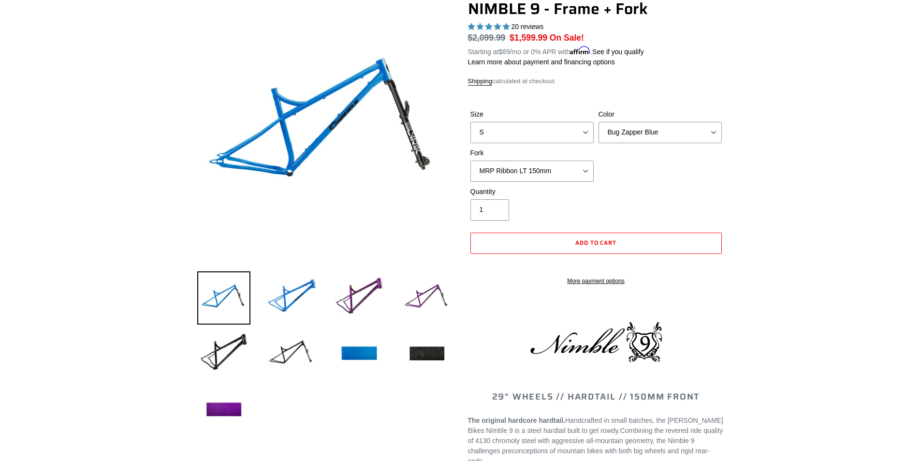
scroll to position [97, 0]
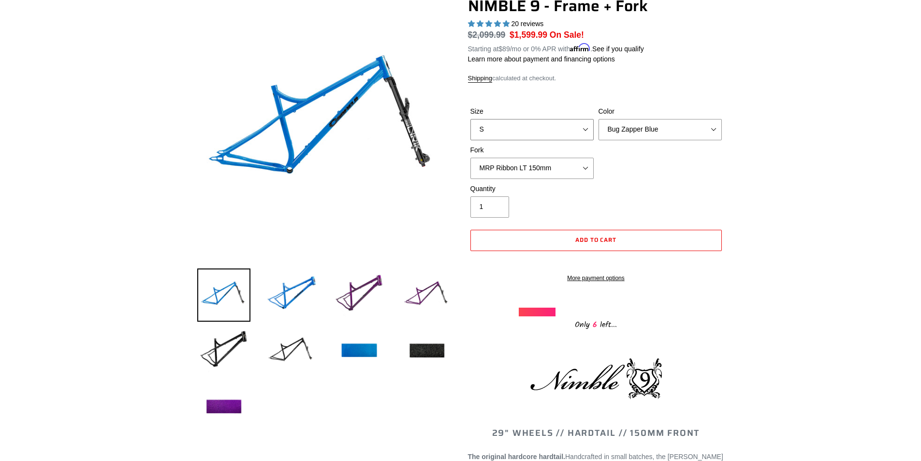
click at [553, 125] on select "S M L XL" at bounding box center [532, 129] width 123 height 21
select select "L"
click at [471, 119] on select "S M L XL" at bounding box center [532, 129] width 123 height 21
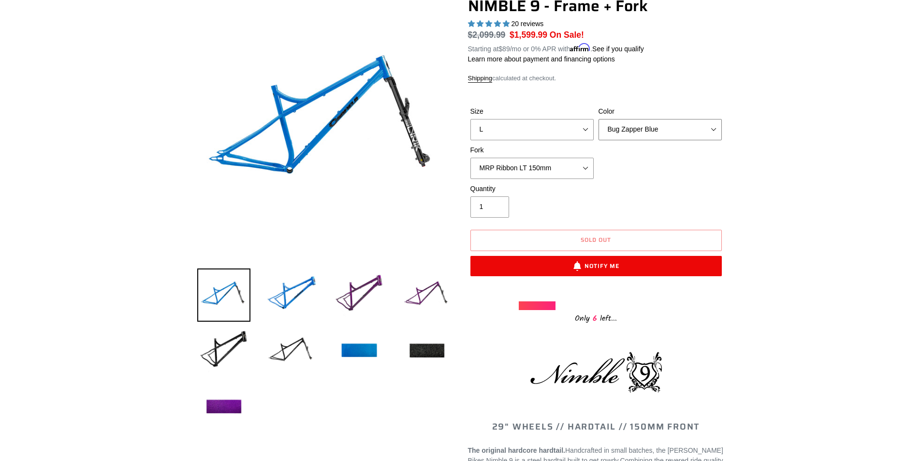
click at [656, 125] on select "Bug Zapper Blue Purple Haze - Sold Out Galaxy Black" at bounding box center [660, 129] width 123 height 21
click at [599, 119] on select "Bug Zapper Blue Purple Haze - Sold Out Galaxy Black" at bounding box center [660, 129] width 123 height 21
click at [657, 128] on select "Bug Zapper Blue Purple Haze - Sold Out Galaxy Black" at bounding box center [660, 129] width 123 height 21
select select "Galaxy Black"
click at [599, 119] on select "Bug Zapper Blue Purple Haze - Sold Out Galaxy Black" at bounding box center [660, 129] width 123 height 21
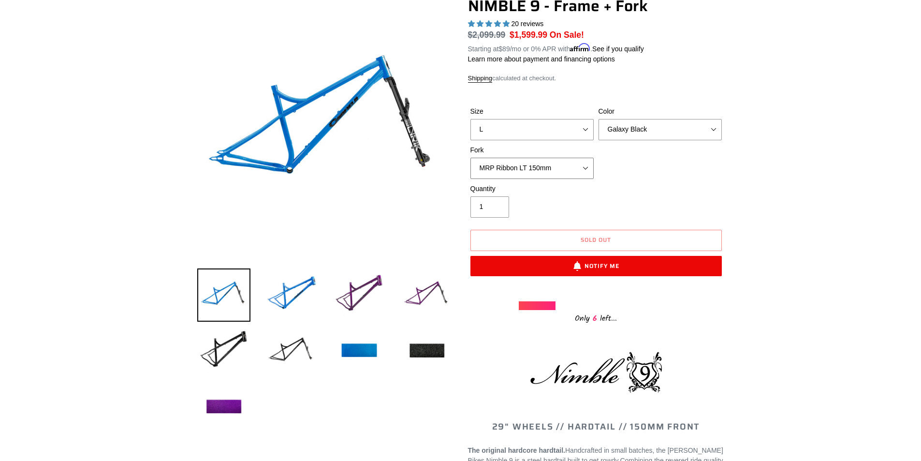
click at [550, 162] on select "MRP Ribbon LT 150mm Fox 36 Factory Grip X 150mm (Special Order) RockShox Lyrik …" at bounding box center [532, 168] width 123 height 21
select select "Fox 36 Factory Grip X 150mm (Special Order)"
click at [471, 158] on select "MRP Ribbon LT 150mm Fox 36 Factory Grip X 150mm (Special Order) RockShox Lyrik …" at bounding box center [532, 168] width 123 height 21
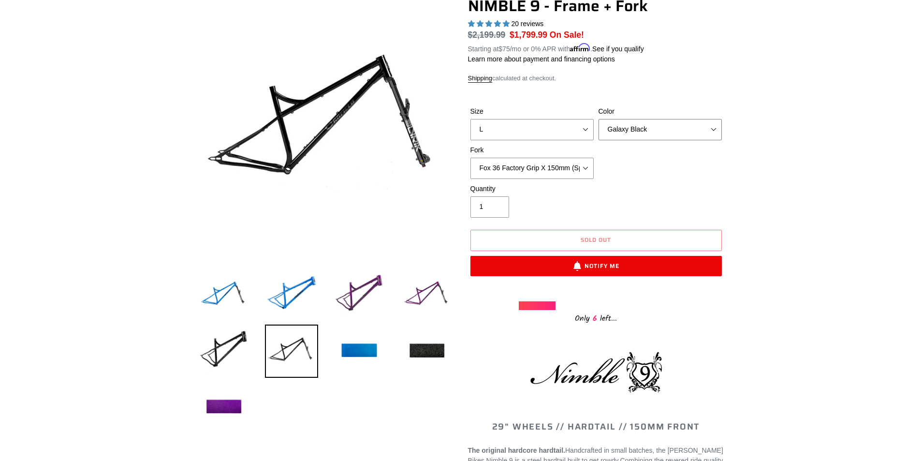
click at [670, 122] on select "Bug Zapper Blue Purple Haze - Sold Out Galaxy Black" at bounding box center [660, 129] width 123 height 21
select select "Bug Zapper Blue"
click at [599, 119] on select "Bug Zapper Blue Purple Haze - Sold Out Galaxy Black" at bounding box center [660, 129] width 123 height 21
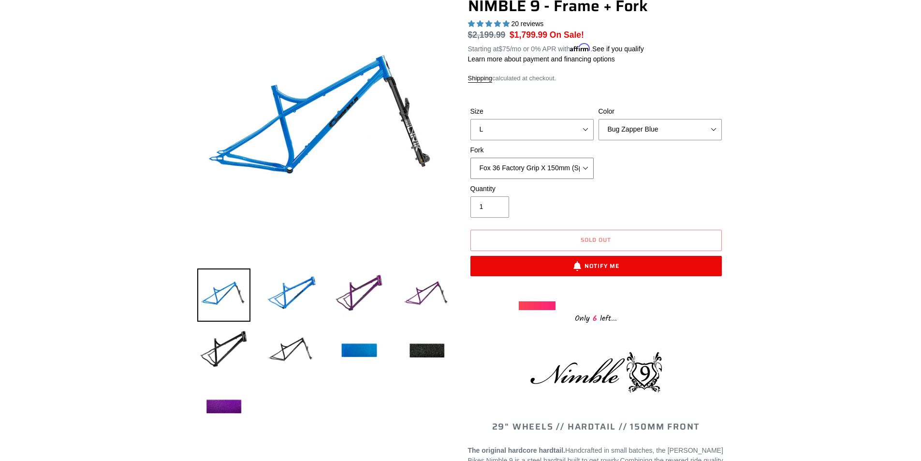
click at [559, 177] on select "MRP Ribbon LT 150mm Fox 36 Factory Grip X 150mm (Special Order) RockShox Lyrik …" at bounding box center [532, 168] width 123 height 21
click at [471, 158] on select "MRP Ribbon LT 150mm Fox 36 Factory Grip X 150mm (Special Order) RockShox Lyrik …" at bounding box center [532, 168] width 123 height 21
click at [557, 171] on select "MRP Ribbon LT 150mm Fox 36 Factory Grip X 150mm (Special Order) RockShox Lyrik …" at bounding box center [532, 168] width 123 height 21
click at [471, 158] on select "MRP Ribbon LT 150mm Fox 36 Factory Grip X 150mm (Special Order) RockShox Lyrik …" at bounding box center [532, 168] width 123 height 21
drag, startPoint x: 542, startPoint y: 162, endPoint x: 543, endPoint y: 172, distance: 9.2
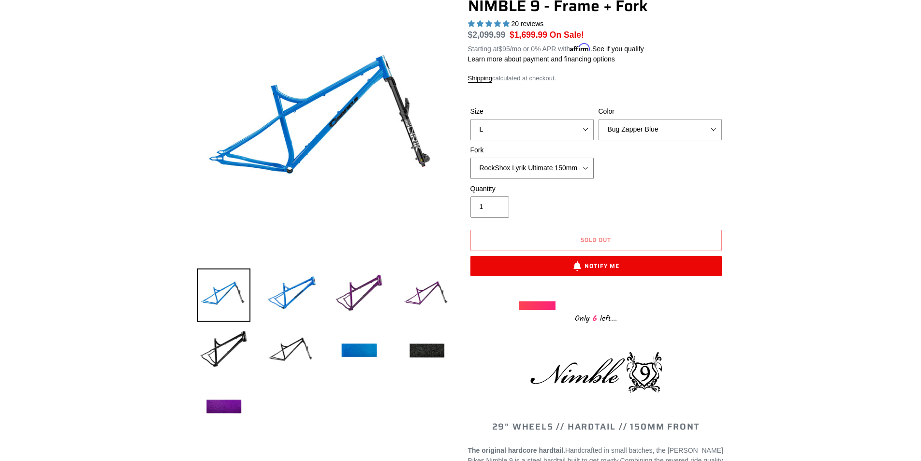
click at [542, 162] on select "MRP Ribbon LT 150mm Fox 36 Factory Grip X 150mm (Special Order) RockShox Lyrik …" at bounding box center [532, 168] width 123 height 21
select select "Fox 36 SL Factory Grip X 140mm"
click at [471, 158] on select "MRP Ribbon LT 150mm Fox 36 Factory Grip X 150mm (Special Order) RockShox Lyrik …" at bounding box center [532, 168] width 123 height 21
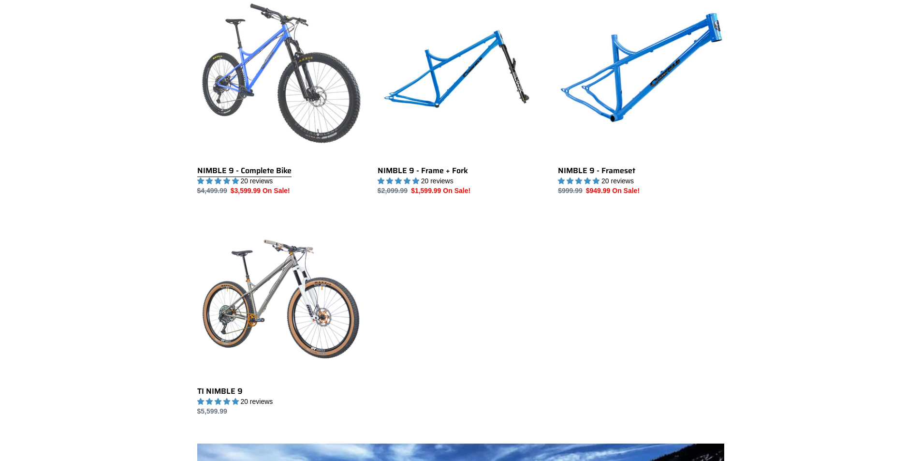
click at [223, 64] on link "NIMBLE 9 - Complete Bike" at bounding box center [280, 95] width 166 height 204
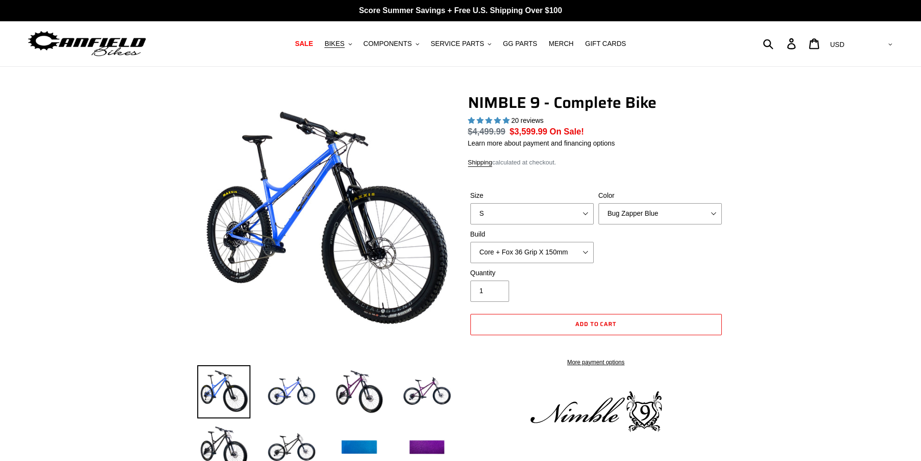
select select "highest-rating"
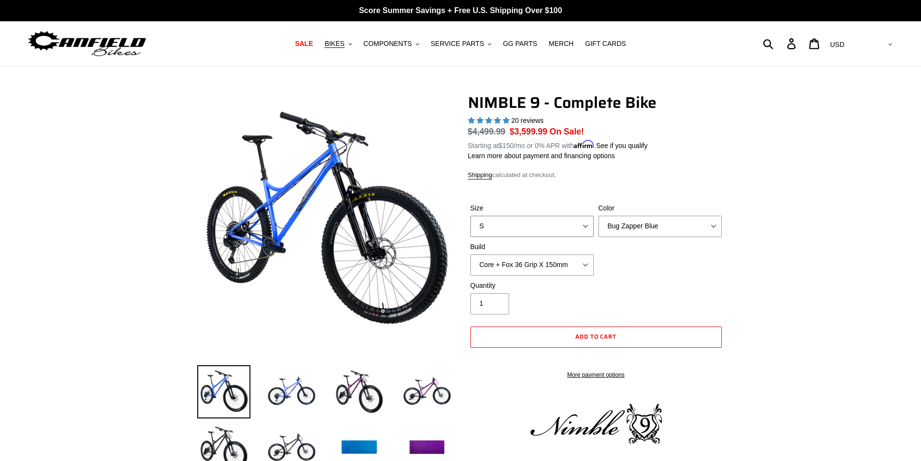
drag, startPoint x: 544, startPoint y: 217, endPoint x: 530, endPoint y: 229, distance: 18.2
click at [544, 218] on select "S M L XL" at bounding box center [532, 226] width 123 height 21
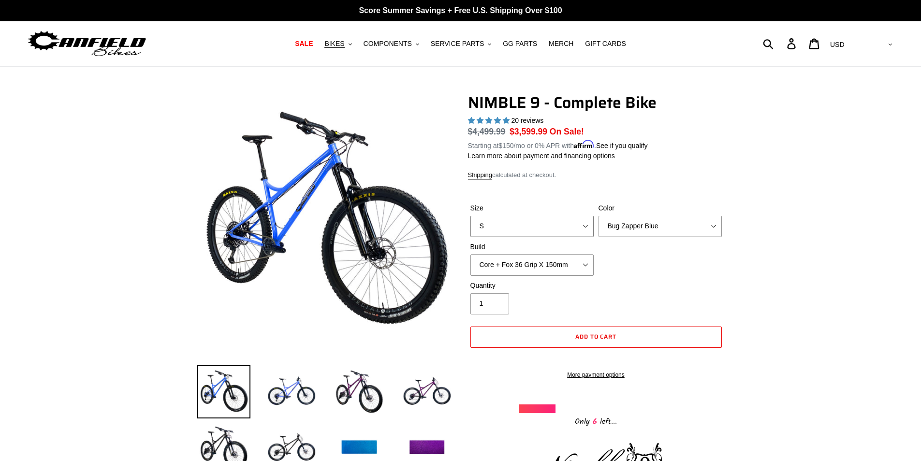
select select "L"
click at [471, 216] on select "S M L XL" at bounding box center [532, 226] width 123 height 21
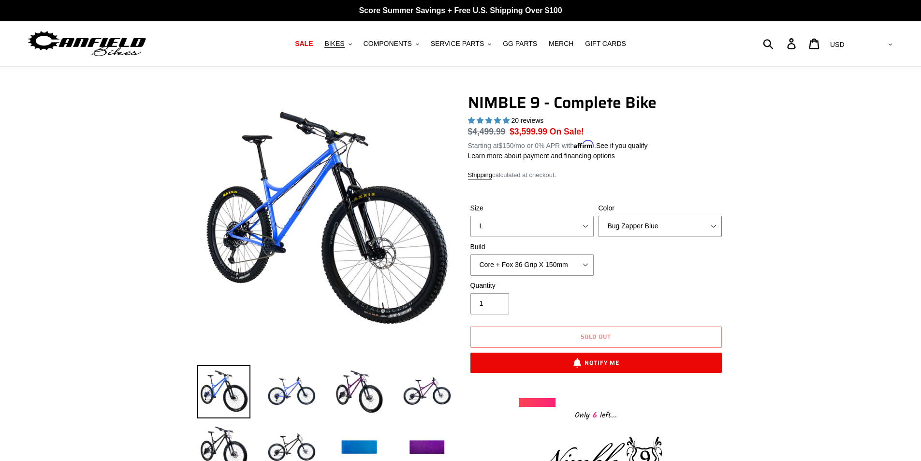
click at [641, 219] on select "Bug Zapper Blue Purple Haze - Sold Out Galaxy Black" at bounding box center [660, 226] width 123 height 21
click at [599, 216] on select "Bug Zapper Blue Purple Haze - Sold Out Galaxy Black" at bounding box center [660, 226] width 123 height 21
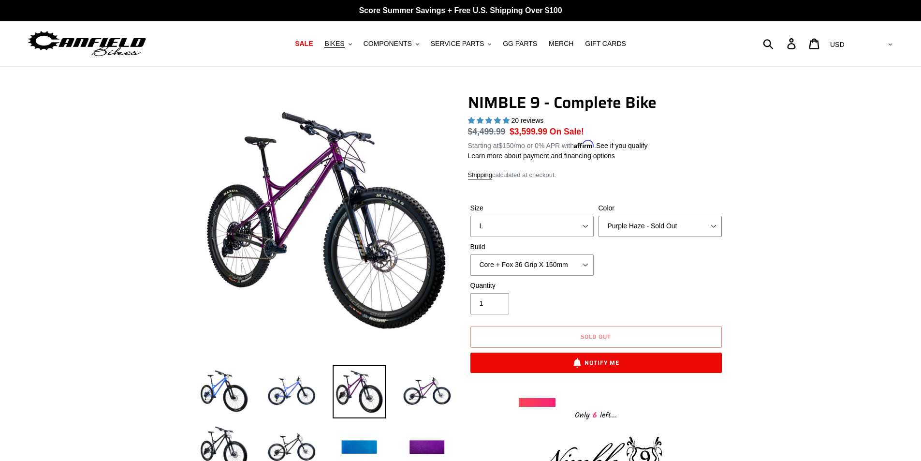
click at [645, 226] on select "Bug Zapper Blue Purple Haze - Sold Out Galaxy Black" at bounding box center [660, 226] width 123 height 21
select select "Galaxy Black"
click at [599, 216] on select "Bug Zapper Blue Purple Haze - Sold Out Galaxy Black" at bounding box center [660, 226] width 123 height 21
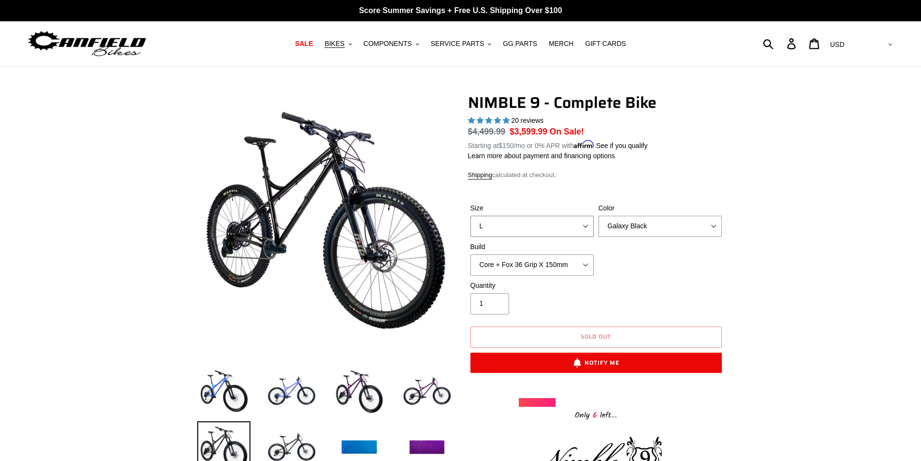
click at [552, 229] on select "S M L XL" at bounding box center [532, 226] width 123 height 21
click at [471, 216] on select "S M L XL" at bounding box center [532, 226] width 123 height 21
click at [510, 227] on select "S M L XL" at bounding box center [532, 226] width 123 height 21
select select "M"
click at [471, 216] on select "S M L XL" at bounding box center [532, 226] width 123 height 21
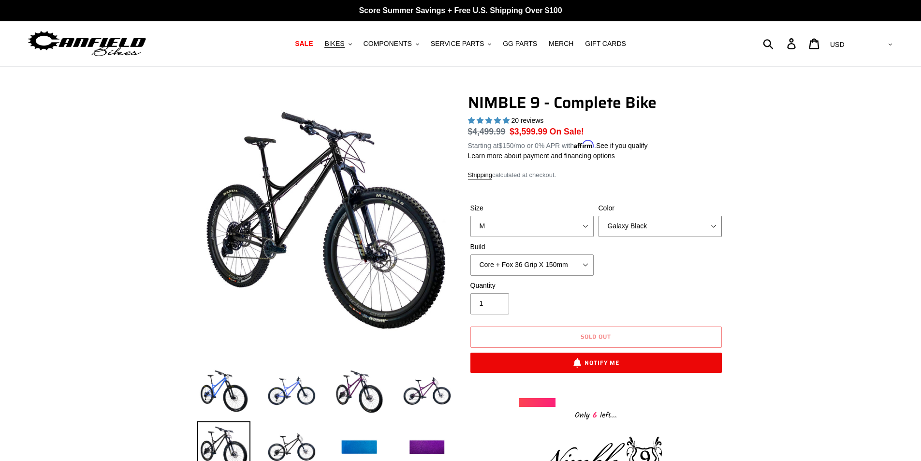
click at [632, 226] on select "Bug Zapper Blue Purple Haze - Sold Out Galaxy Black" at bounding box center [660, 226] width 123 height 21
click at [599, 216] on select "Bug Zapper Blue Purple Haze - Sold Out Galaxy Black" at bounding box center [660, 226] width 123 height 21
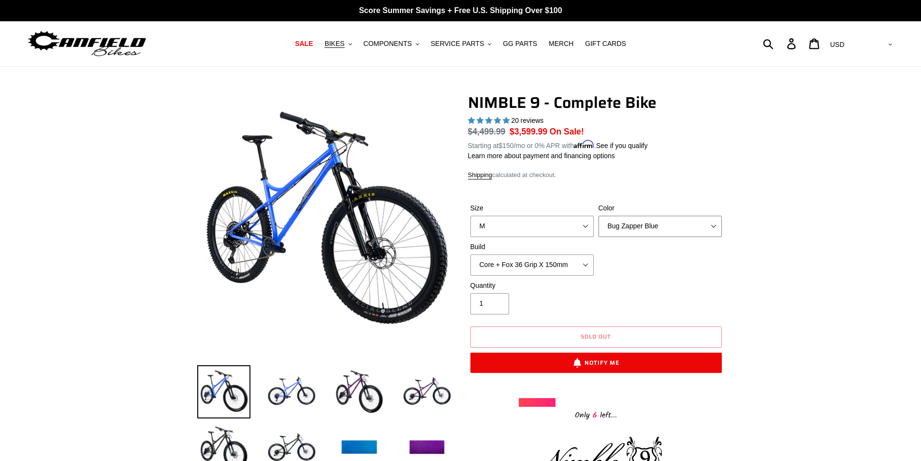
click at [634, 222] on select "Bug Zapper Blue Purple Haze - Sold Out Galaxy Black" at bounding box center [660, 226] width 123 height 21
click at [599, 216] on select "Bug Zapper Blue Purple Haze - Sold Out Galaxy Black" at bounding box center [660, 226] width 123 height 21
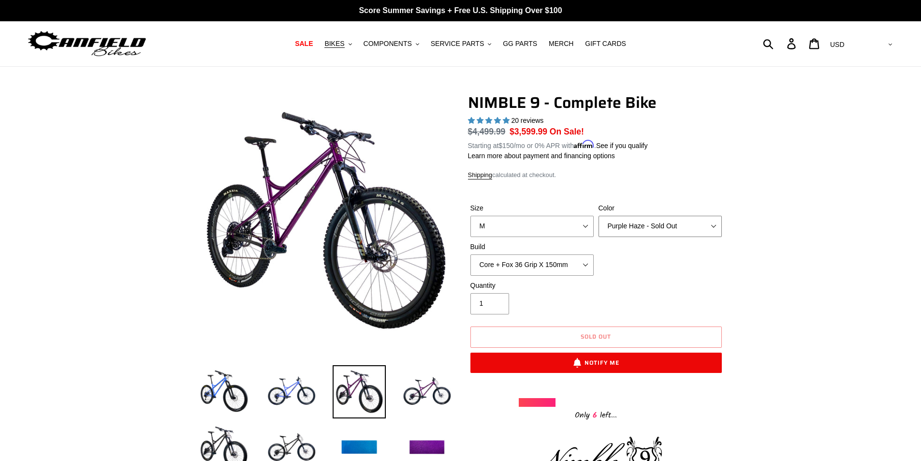
click at [636, 224] on select "Bug Zapper Blue Purple Haze - Sold Out Galaxy Black" at bounding box center [660, 226] width 123 height 21
select select "Galaxy Black"
click at [599, 216] on select "Bug Zapper Blue Purple Haze - Sold Out Galaxy Black" at bounding box center [660, 226] width 123 height 21
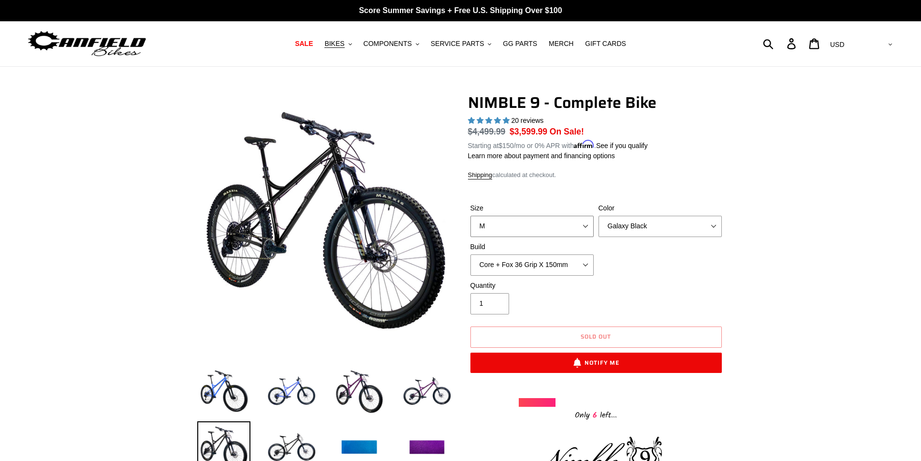
click at [519, 222] on select "S M L XL" at bounding box center [532, 226] width 123 height 21
select select "L"
click at [471, 216] on select "S M L XL" at bounding box center [532, 226] width 123 height 21
click at [555, 254] on select "Core + Fox 36 Grip X 150mm Pro + Fox 36 Grip X 150mm Core + RockShox Lyrik Ulti…" at bounding box center [532, 264] width 123 height 21
click at [546, 263] on select "Core + Fox 36 Grip X 150mm Pro + Fox 36 Grip X 150mm Core + RockShox Lyrik Ulti…" at bounding box center [532, 264] width 123 height 21
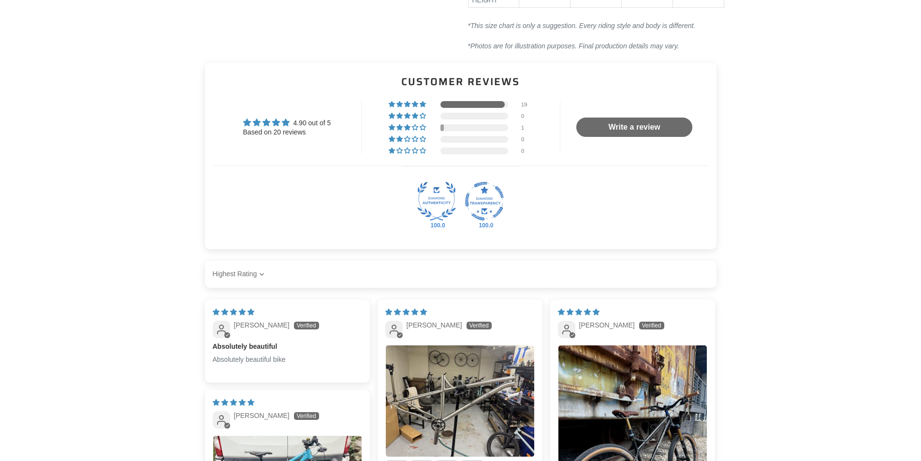
scroll to position [1692, 0]
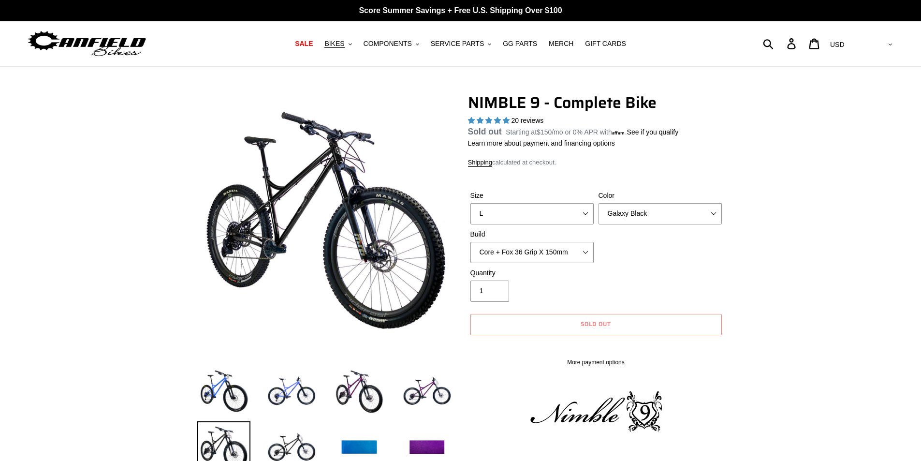
select select "highest-rating"
